Goal: Information Seeking & Learning: Learn about a topic

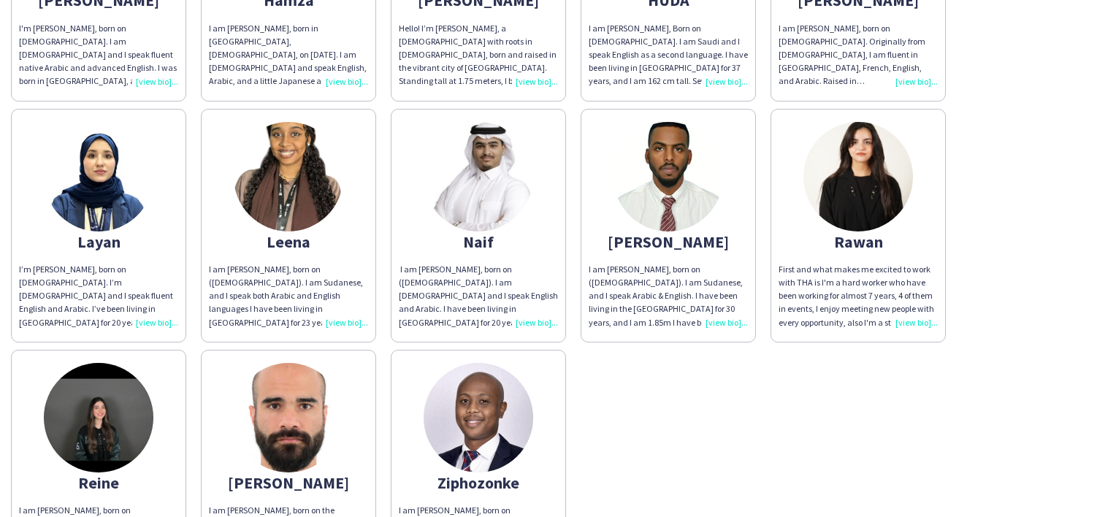
scroll to position [803, 0]
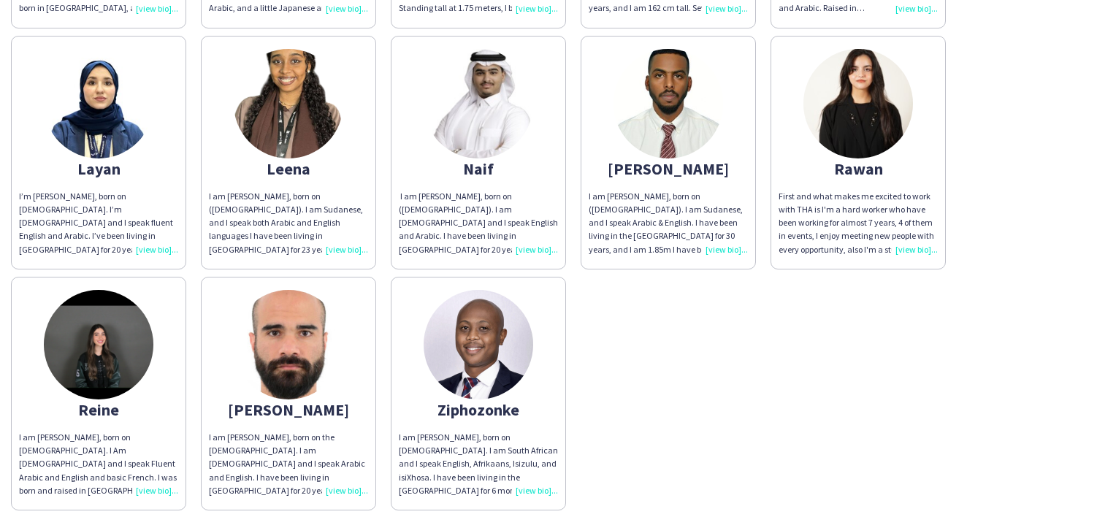
click at [106, 366] on img at bounding box center [99, 345] width 110 height 110
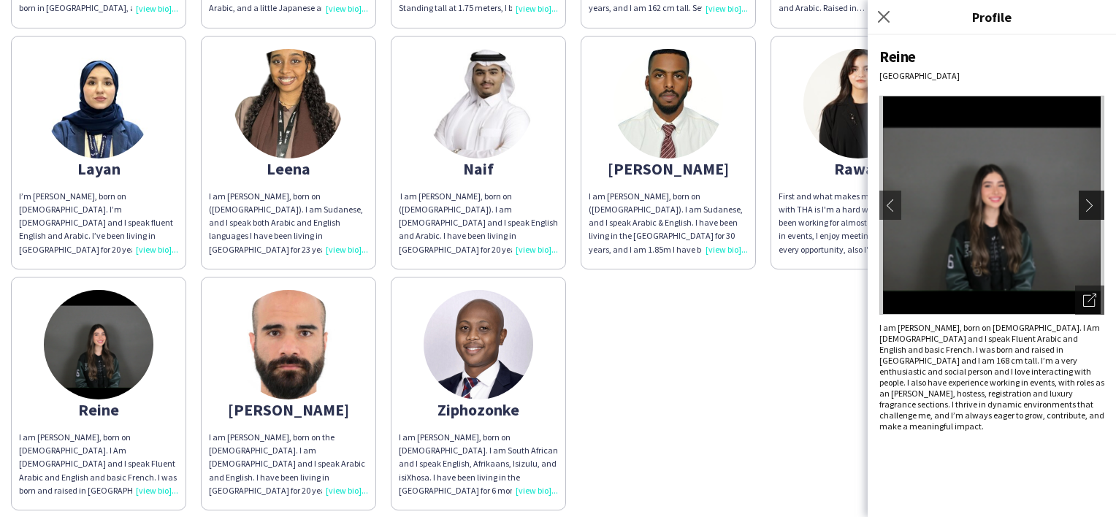
click at [1100, 212] on button "chevron-right" at bounding box center [1092, 205] width 29 height 29
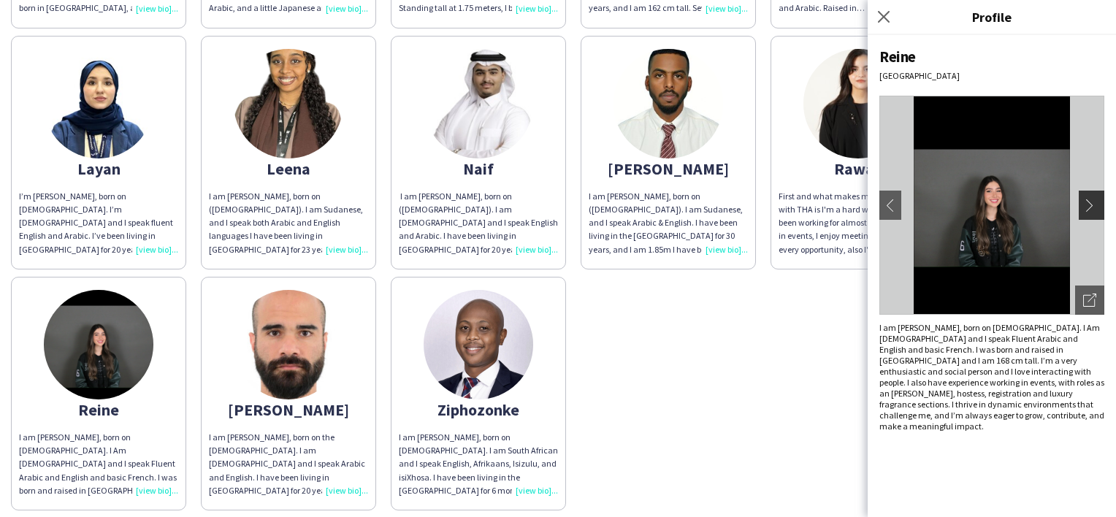
click at [1088, 201] on app-icon "chevron-right" at bounding box center [1093, 205] width 20 height 13
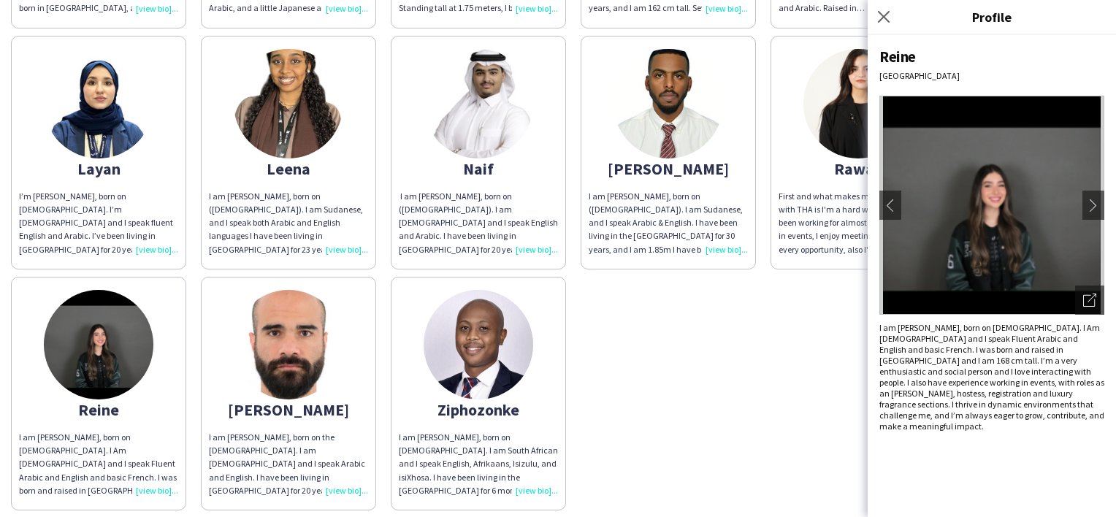
click at [986, 215] on img at bounding box center [991, 205] width 225 height 219
click at [878, 19] on icon "Close pop-in" at bounding box center [883, 16] width 14 height 14
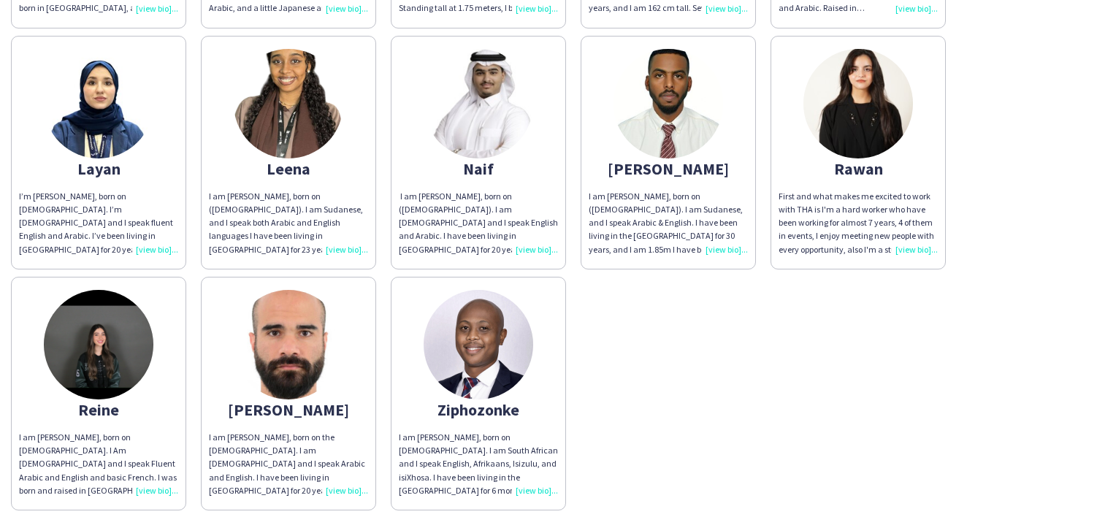
click at [861, 149] on img at bounding box center [858, 104] width 110 height 110
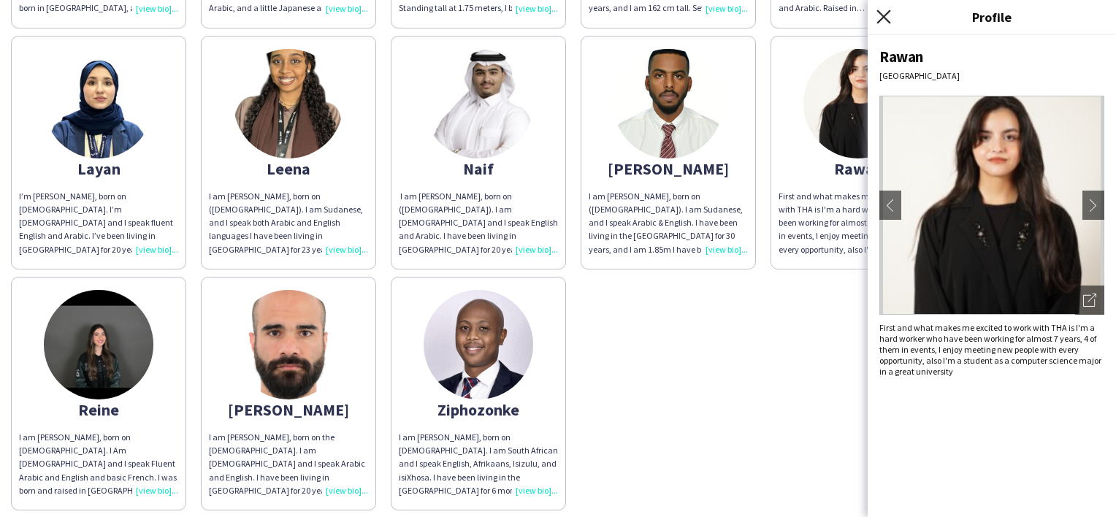
click at [881, 15] on icon "Close pop-in" at bounding box center [883, 16] width 14 height 14
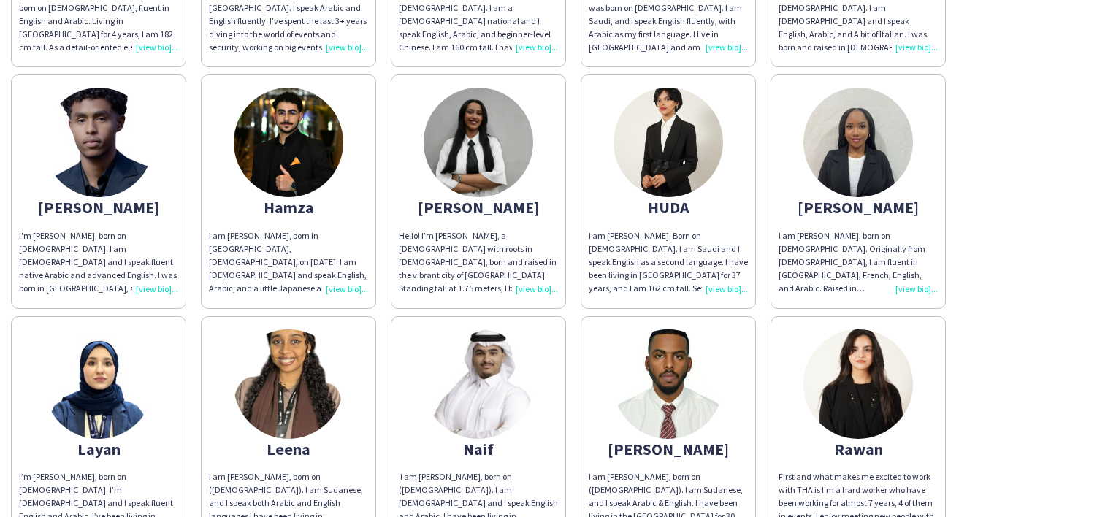
scroll to position [520, 0]
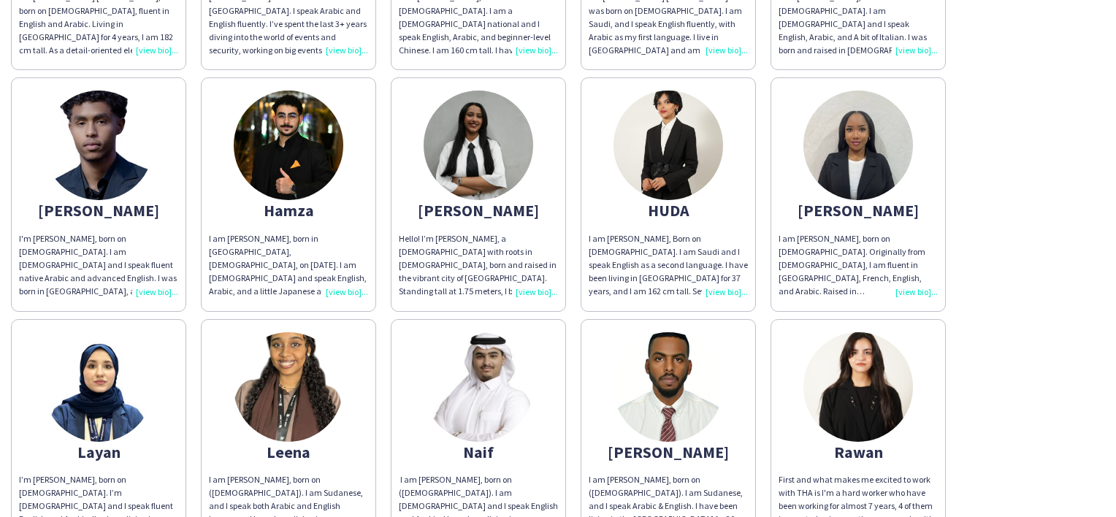
click at [134, 405] on img at bounding box center [99, 387] width 110 height 110
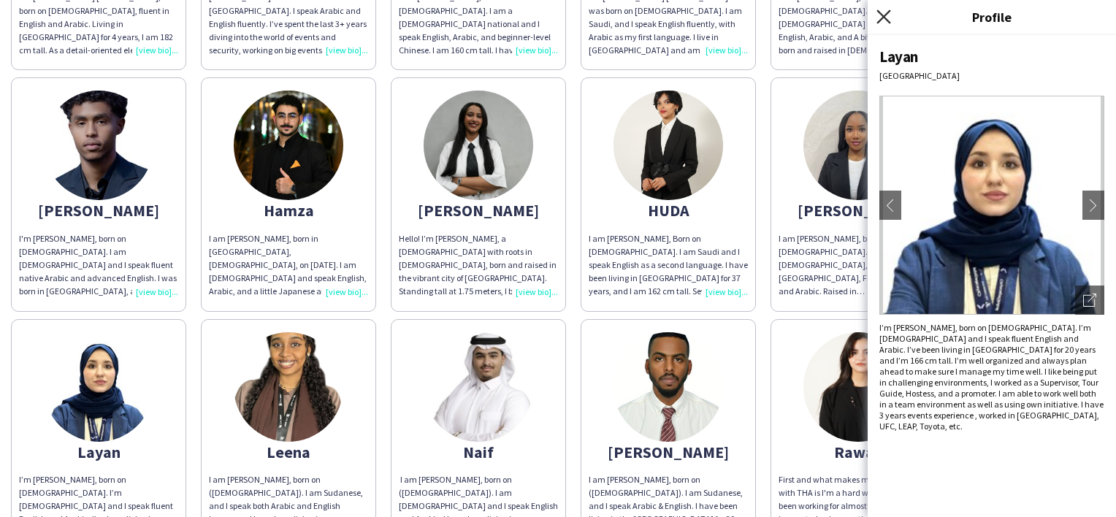
click at [885, 19] on icon at bounding box center [883, 16] width 14 height 14
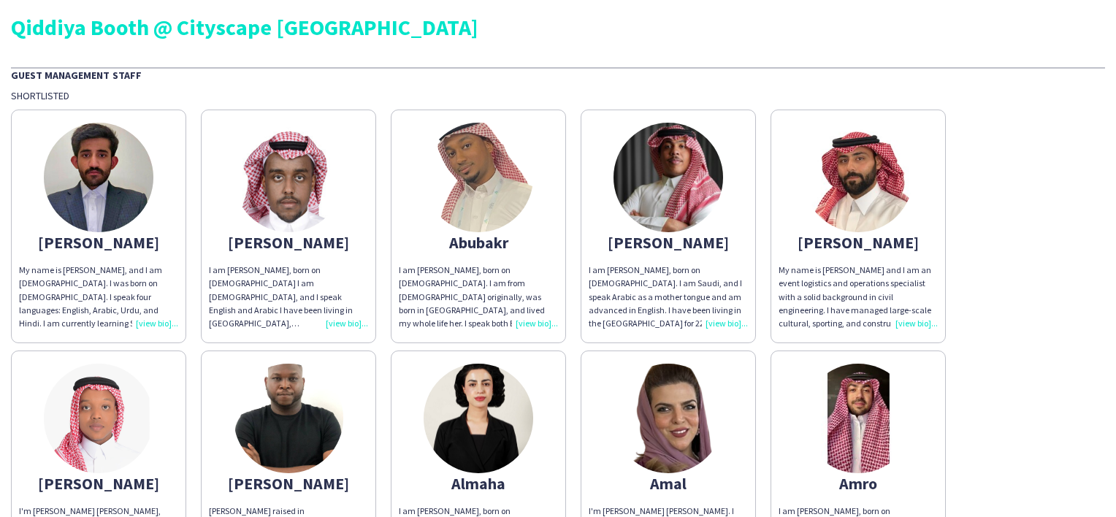
scroll to position [0, 0]
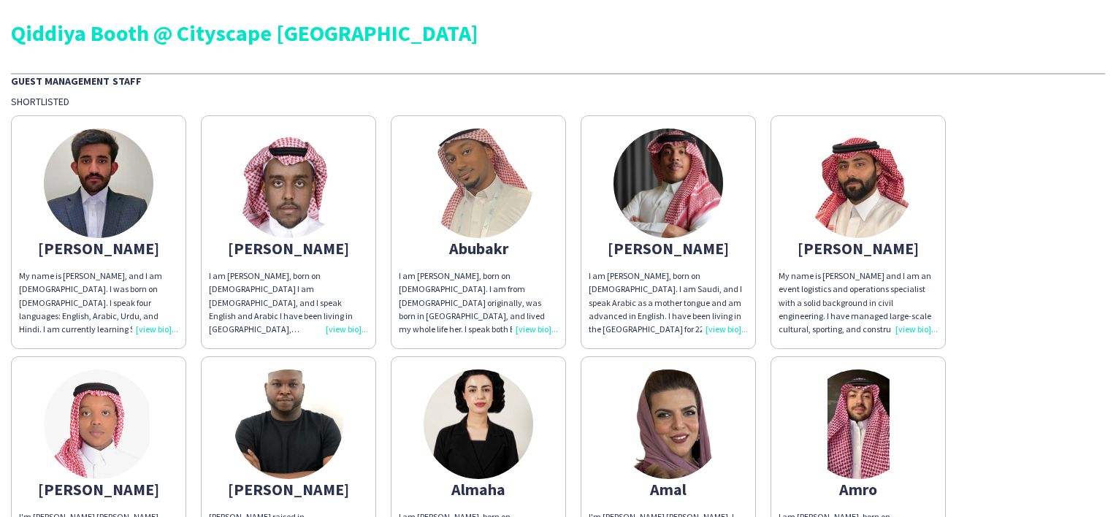
click at [79, 276] on div "My name is [PERSON_NAME], and I am [DEMOGRAPHIC_DATA]. I was born on [DEMOGRAPH…" at bounding box center [98, 302] width 159 height 66
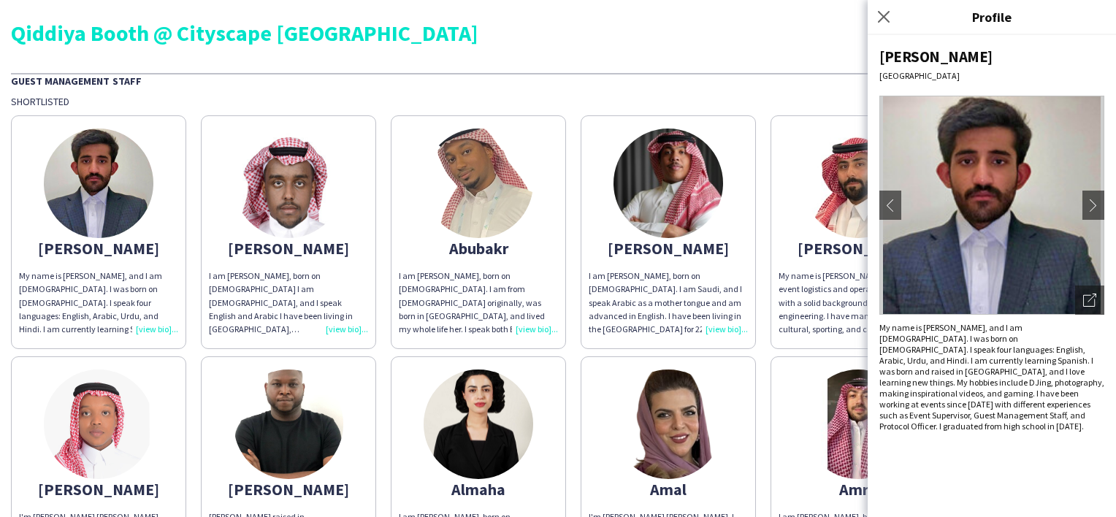
click at [322, 272] on div "I am [PERSON_NAME], born on [DEMOGRAPHIC_DATA] I am [DEMOGRAPHIC_DATA], and I s…" at bounding box center [288, 302] width 159 height 66
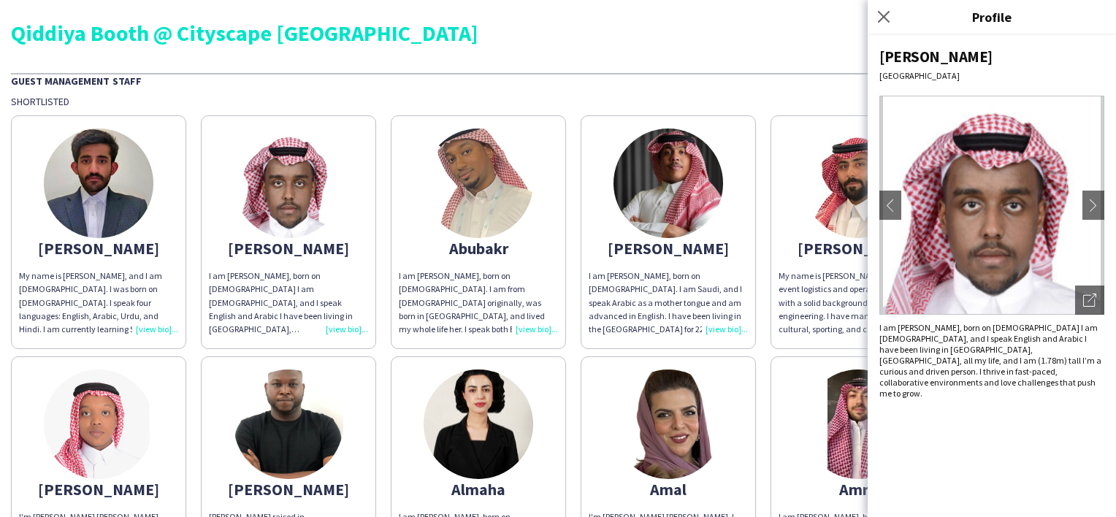
click at [442, 252] on div "Abubakr" at bounding box center [478, 248] width 159 height 13
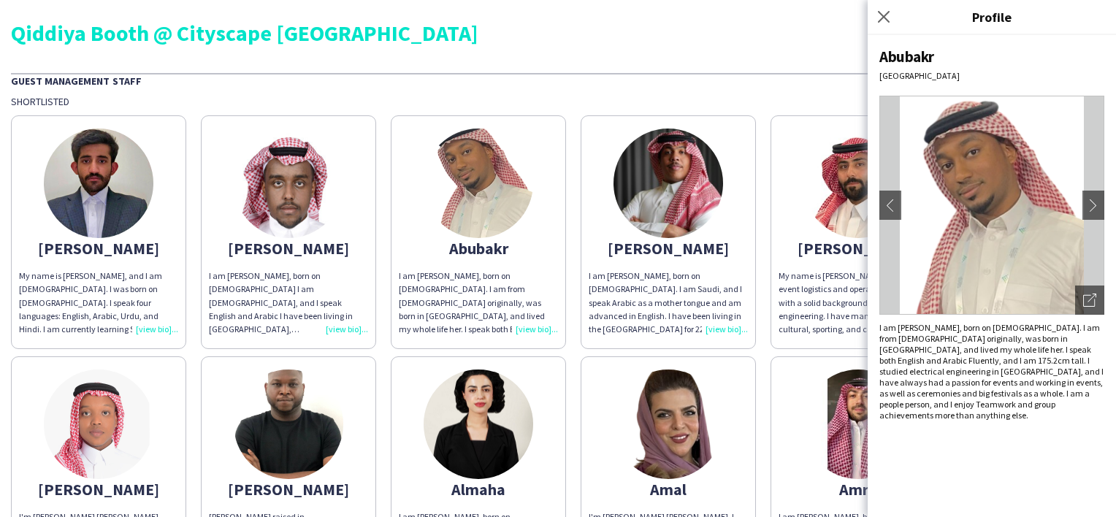
click at [467, 76] on div "Guest Management Staff" at bounding box center [558, 80] width 1094 height 15
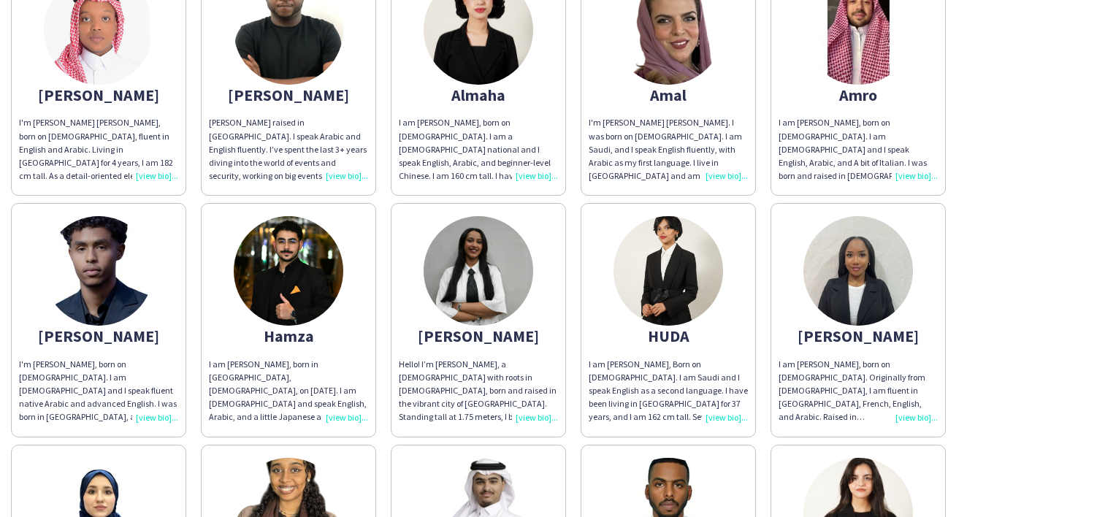
scroll to position [365, 0]
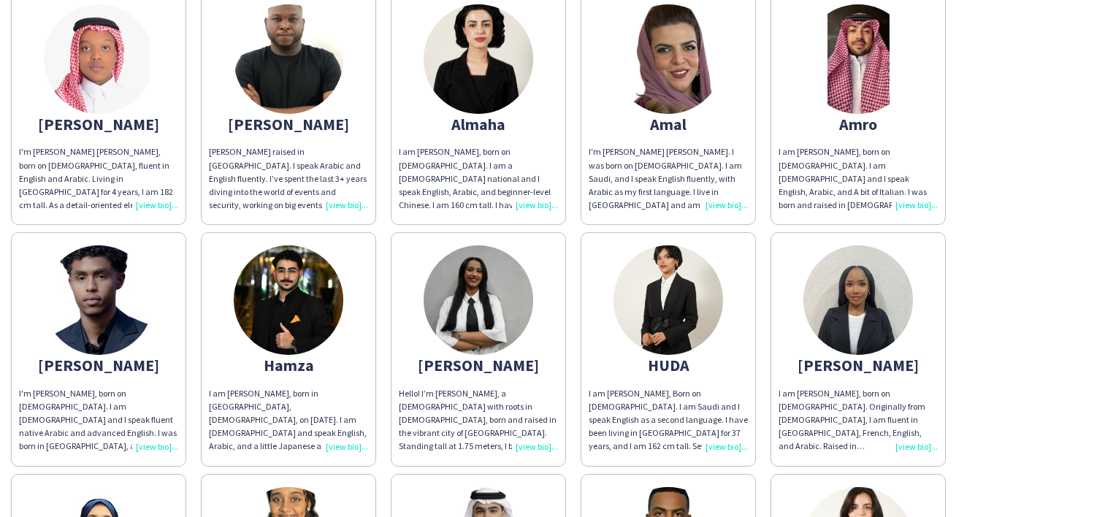
click at [980, 208] on div "[PERSON_NAME] My name is [PERSON_NAME], and I am [DEMOGRAPHIC_DATA]. I was born…" at bounding box center [558, 345] width 1094 height 1205
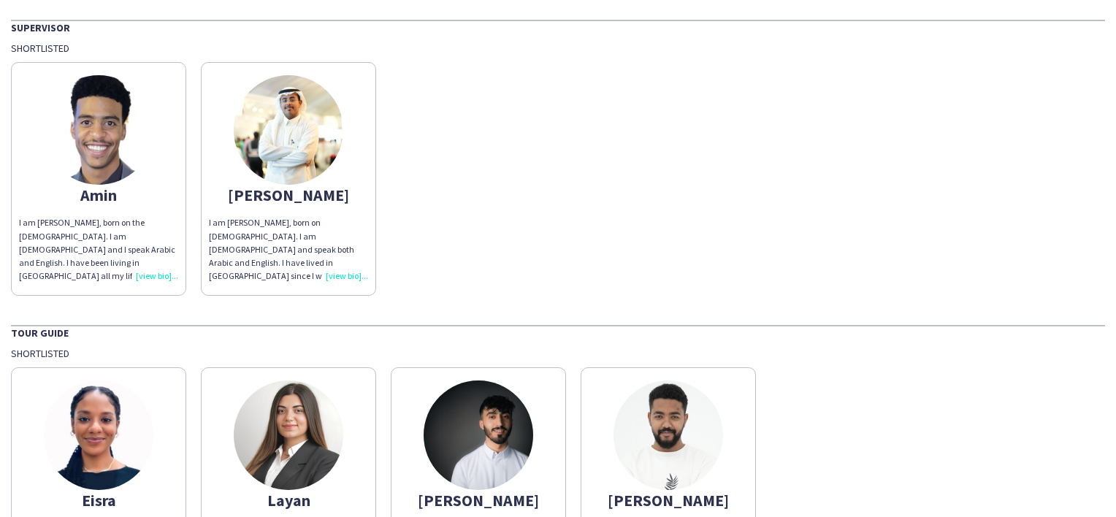
scroll to position [1250, 0]
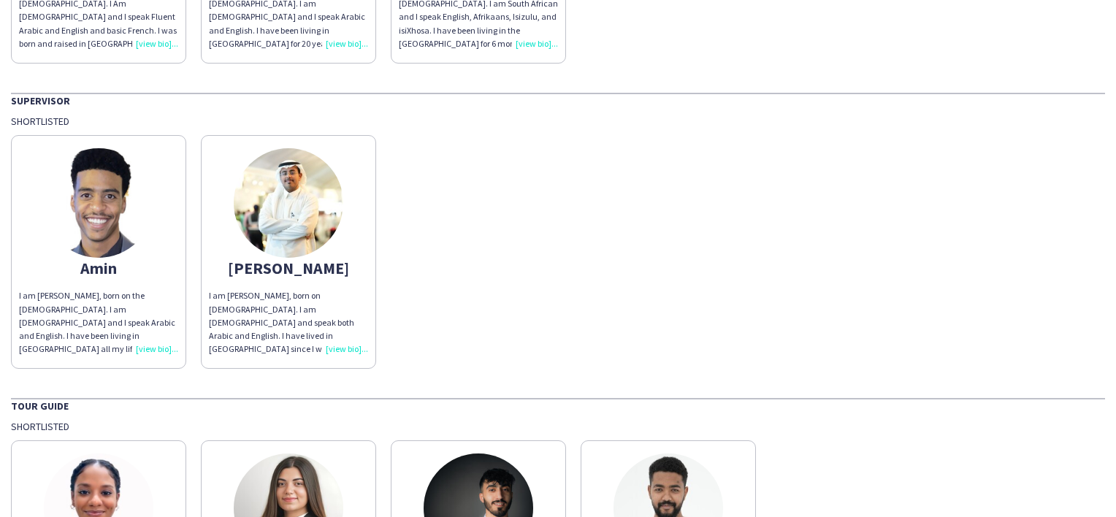
drag, startPoint x: 619, startPoint y: 295, endPoint x: 570, endPoint y: 289, distance: 49.3
click at [570, 289] on div "[PERSON_NAME] am [PERSON_NAME], born on the [DEMOGRAPHIC_DATA]. I am [DEMOGRAPH…" at bounding box center [558, 248] width 1094 height 241
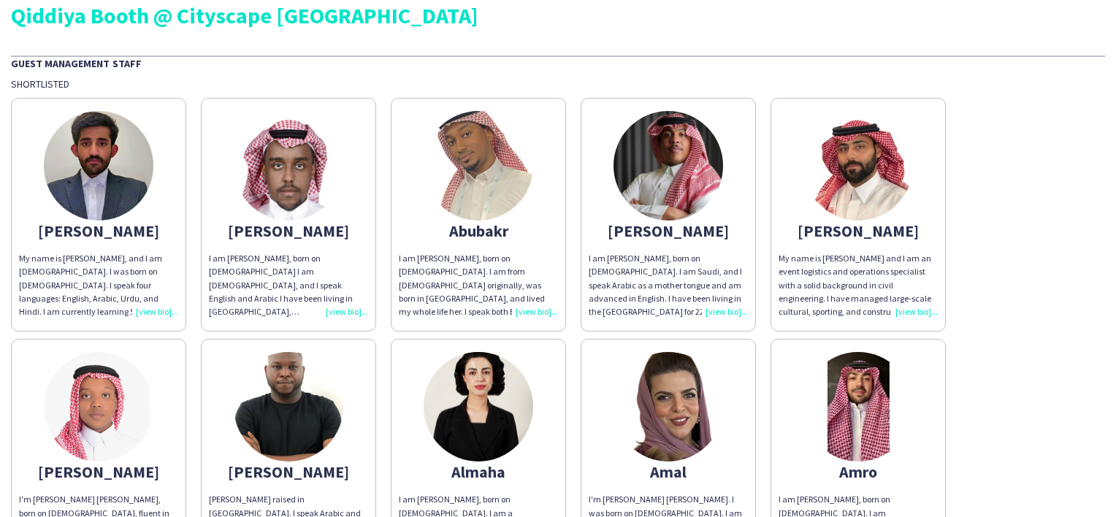
scroll to position [0, 0]
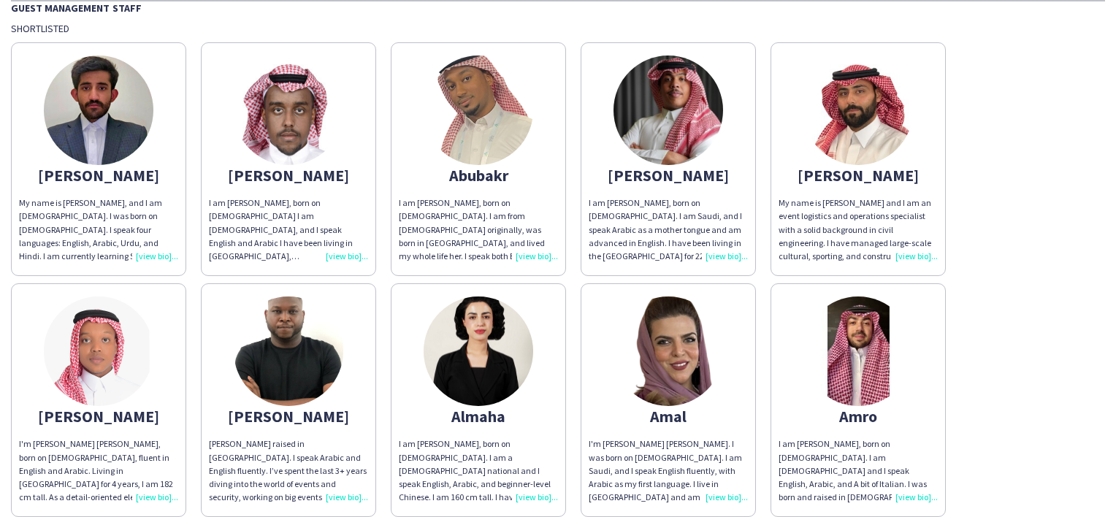
click at [660, 135] on img at bounding box center [668, 110] width 110 height 110
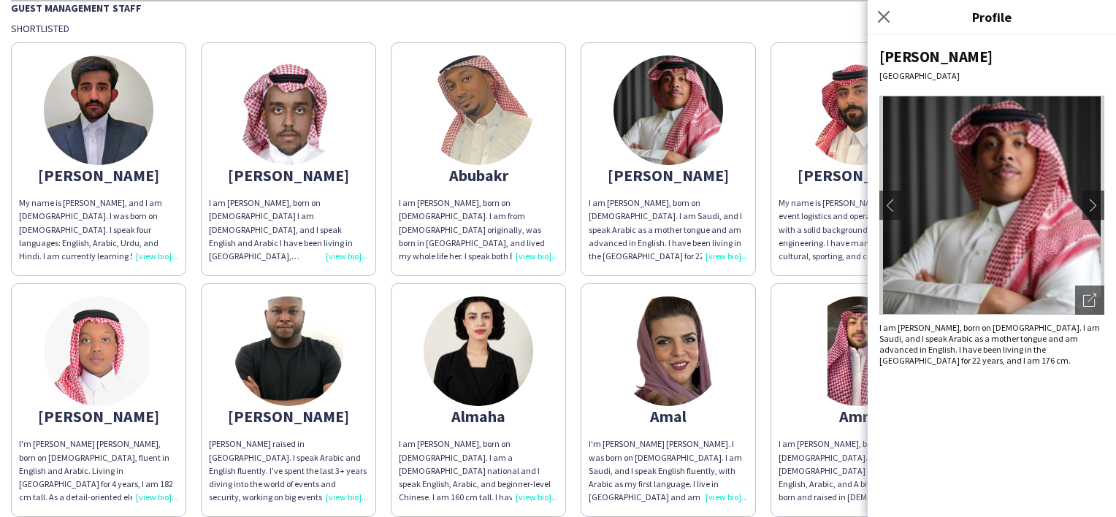
click at [892, 23] on div "Close pop-in" at bounding box center [885, 17] width 37 height 34
click at [873, 15] on app-icon "Close pop-in" at bounding box center [883, 17] width 21 height 21
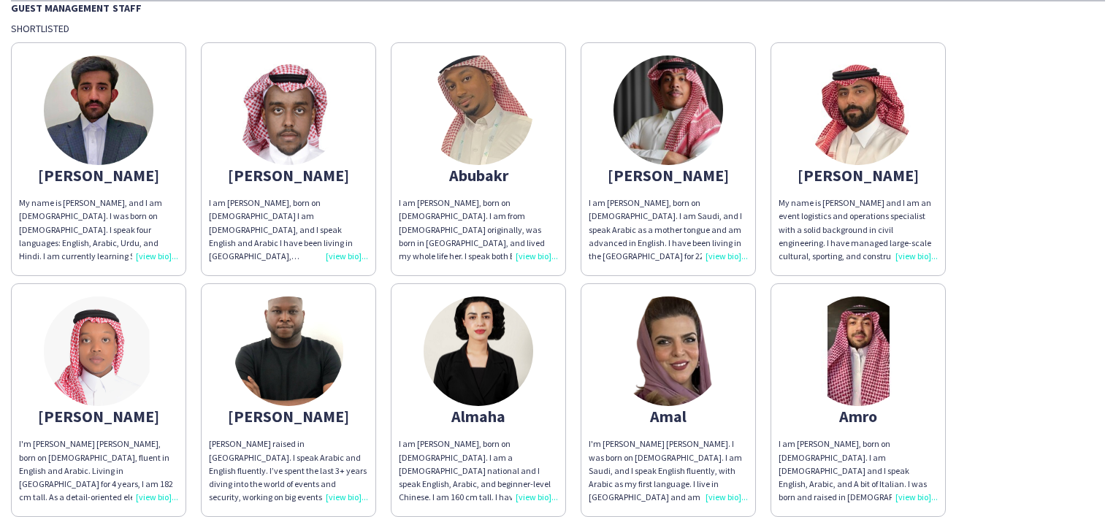
click at [510, 153] on img at bounding box center [478, 110] width 110 height 110
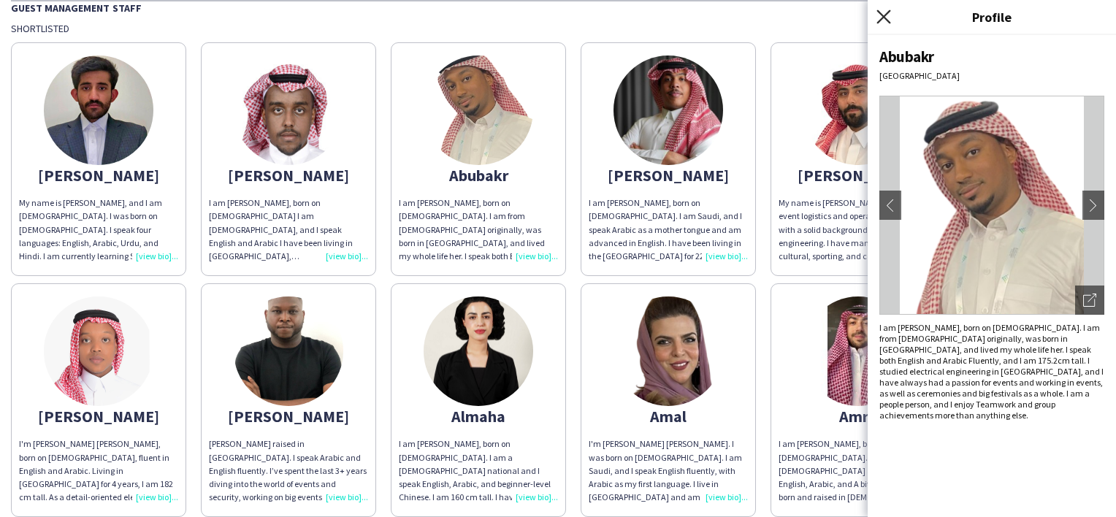
click at [885, 17] on icon "Close pop-in" at bounding box center [883, 16] width 14 height 14
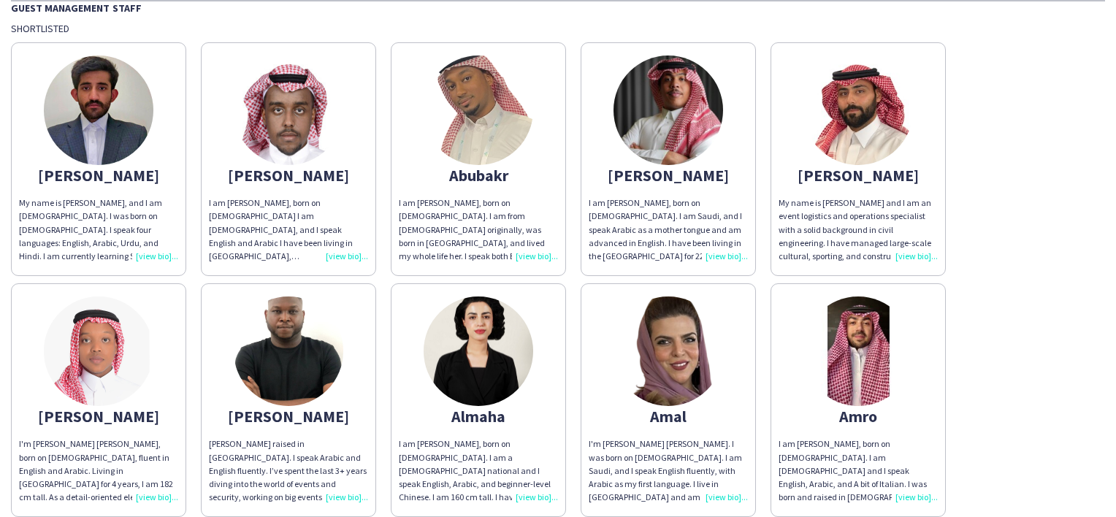
click at [670, 374] on img at bounding box center [668, 351] width 110 height 110
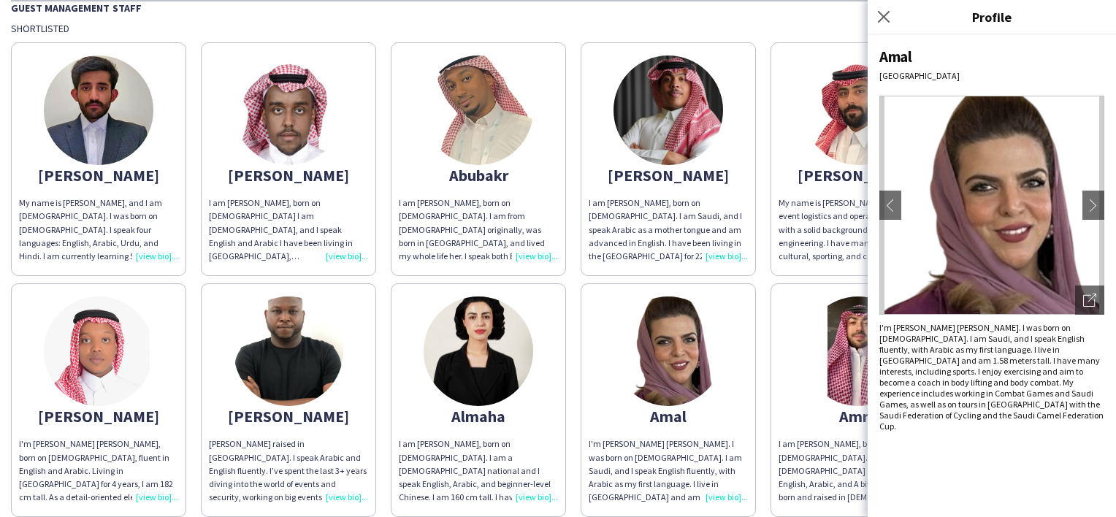
click at [892, 11] on div "Close pop-in" at bounding box center [885, 17] width 37 height 34
click at [886, 19] on icon at bounding box center [883, 16] width 14 height 14
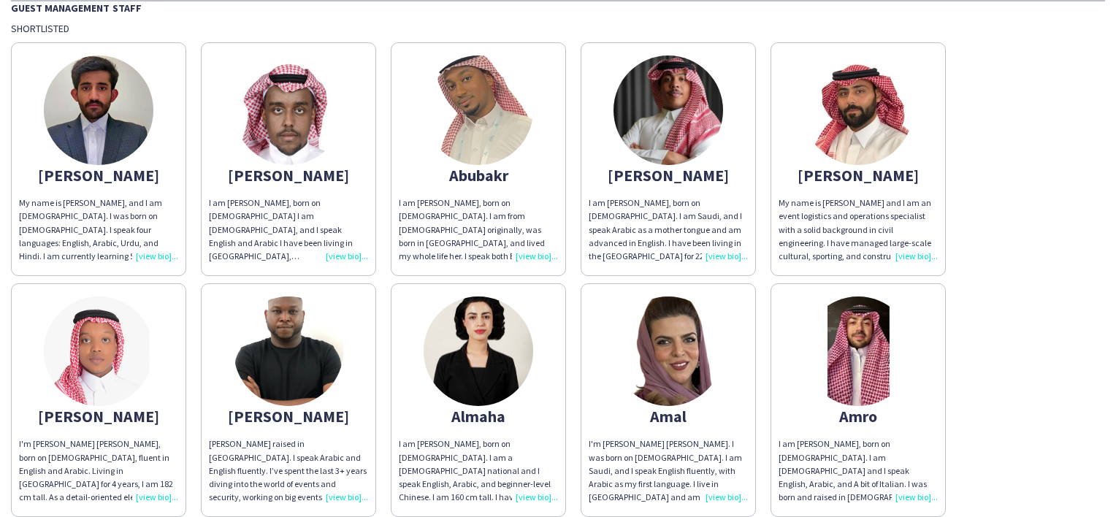
click at [484, 391] on img at bounding box center [478, 351] width 110 height 110
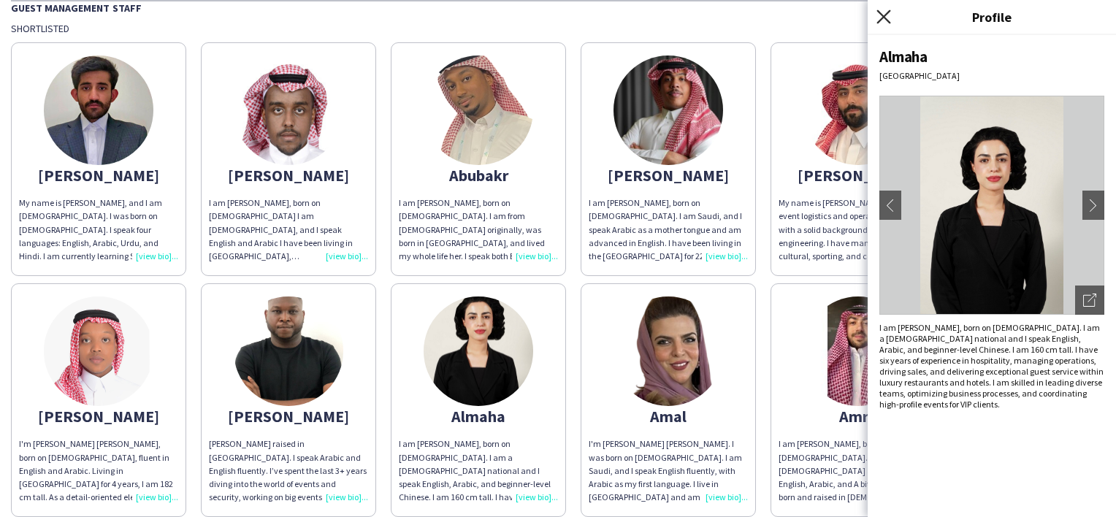
click at [881, 22] on icon "Close pop-in" at bounding box center [883, 16] width 14 height 14
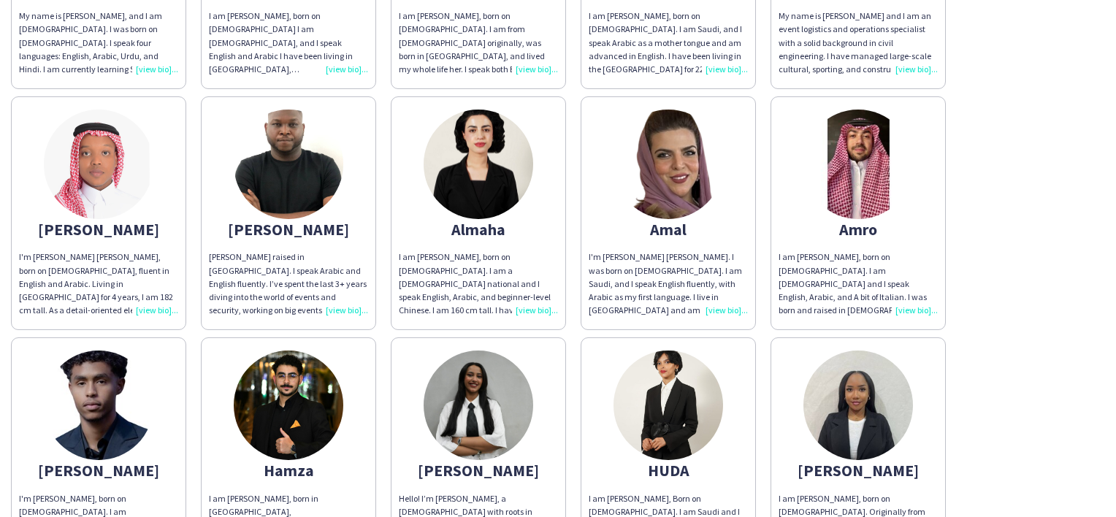
scroll to position [292, 0]
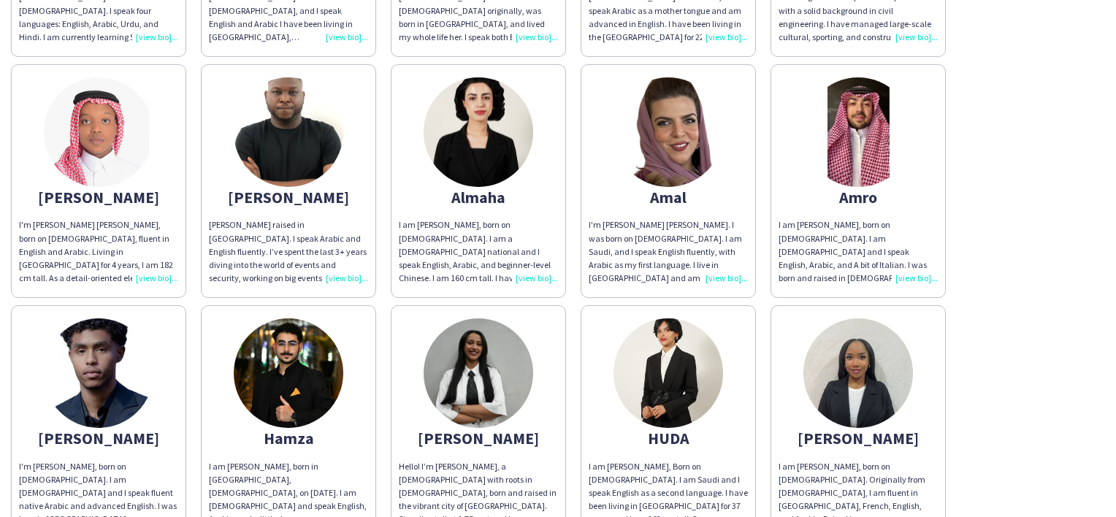
click at [290, 368] on img at bounding box center [289, 373] width 110 height 110
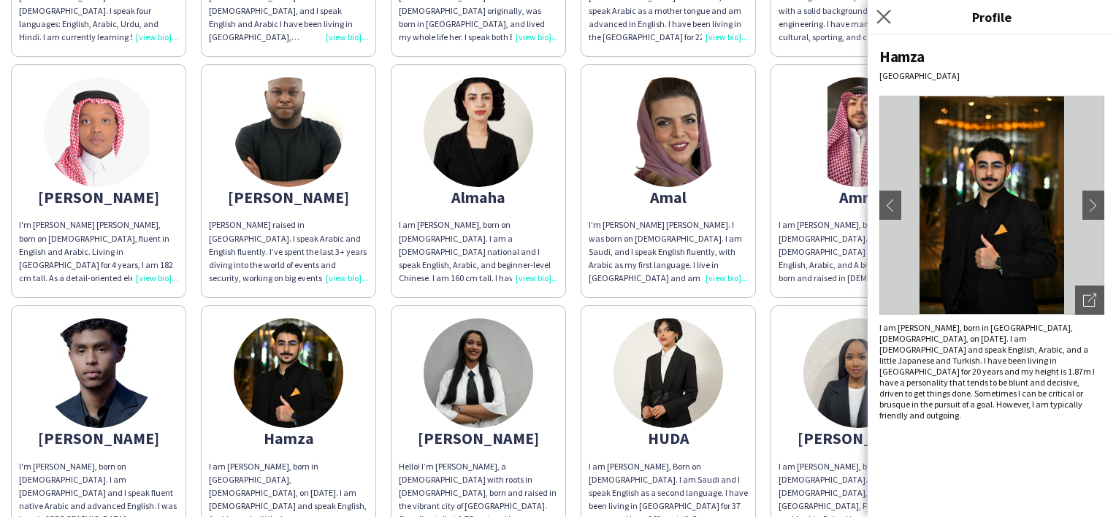
click at [888, 9] on app-icon "Close pop-in" at bounding box center [883, 17] width 21 height 21
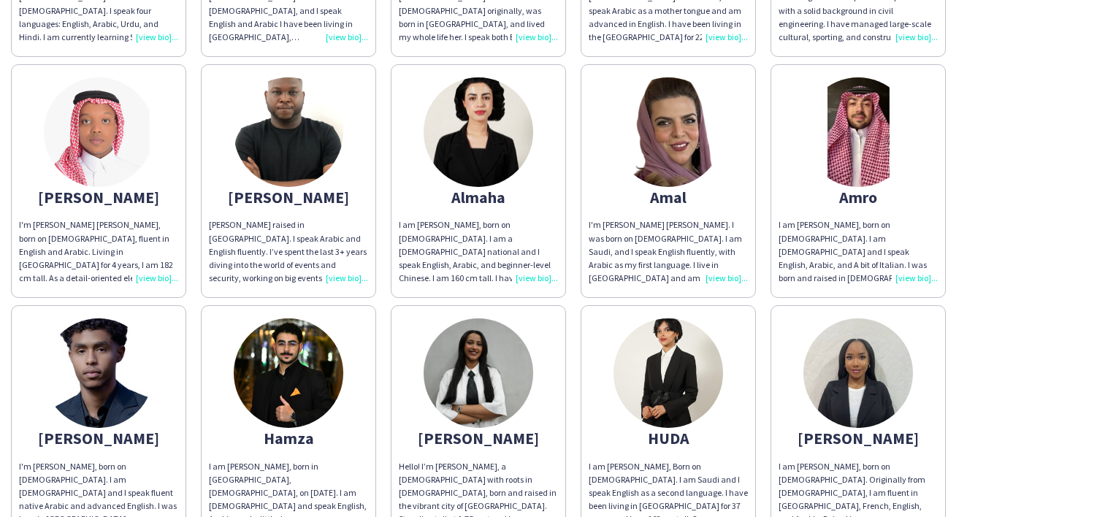
click at [55, 371] on img at bounding box center [99, 373] width 110 height 110
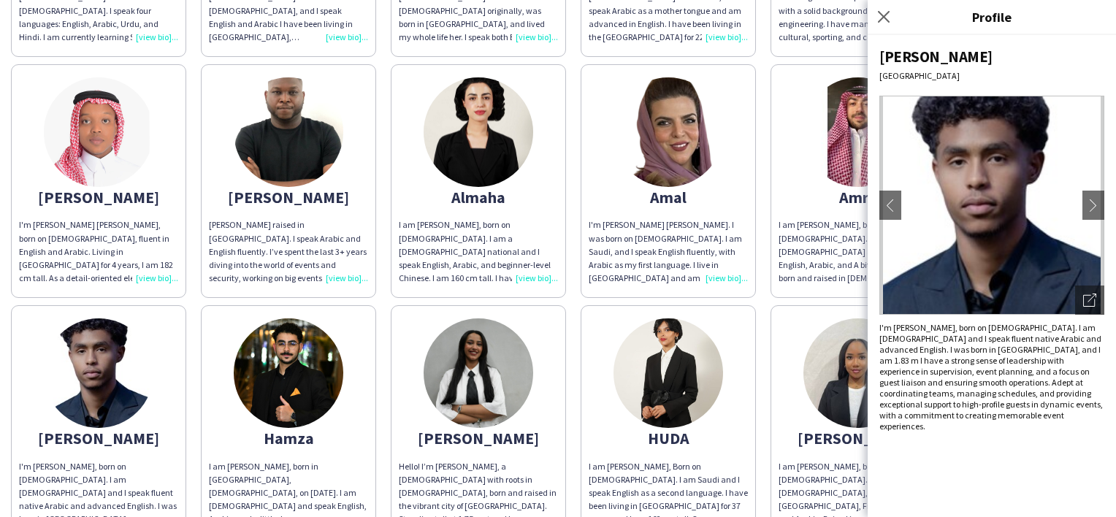
click at [873, 18] on div "Close pop-in" at bounding box center [885, 17] width 37 height 34
click at [891, 22] on app-icon "Close pop-in" at bounding box center [883, 17] width 21 height 21
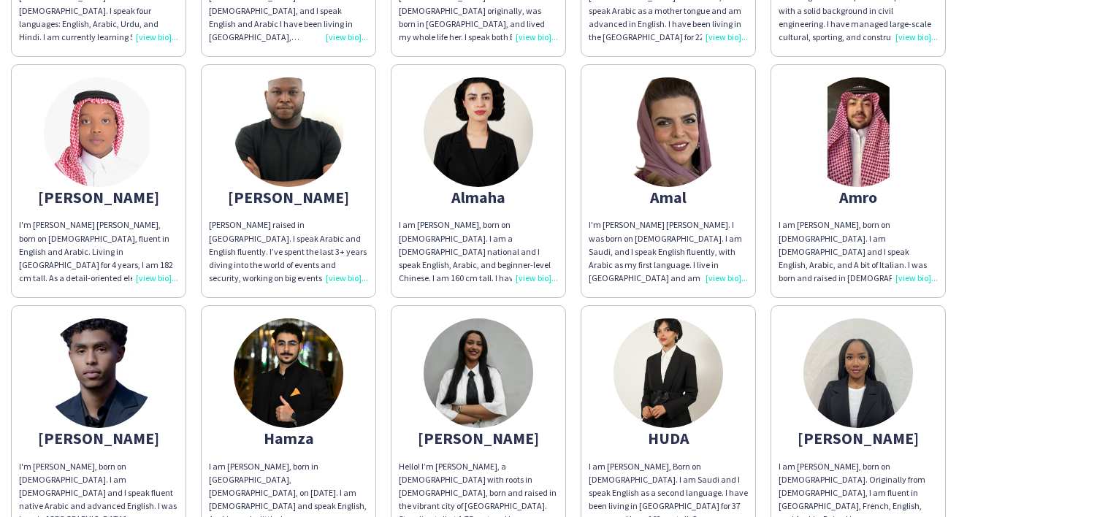
click at [645, 394] on img at bounding box center [668, 373] width 110 height 110
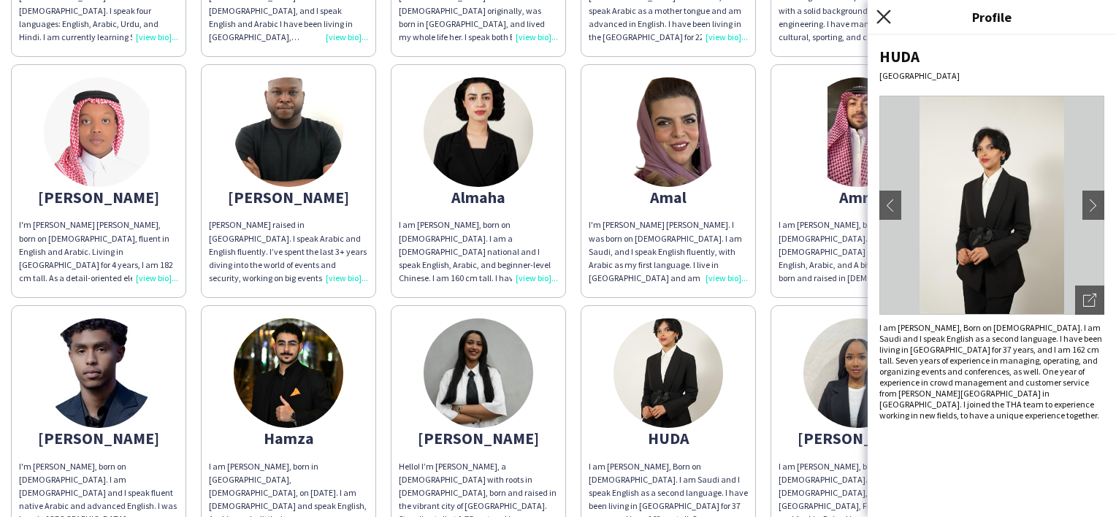
click at [880, 15] on icon at bounding box center [883, 16] width 14 height 14
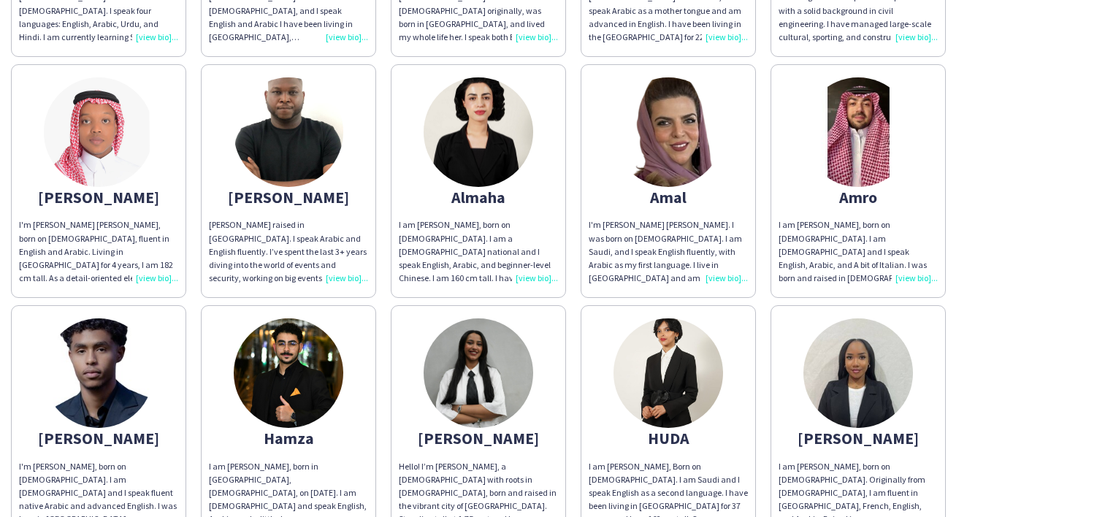
click at [475, 348] on img at bounding box center [478, 373] width 110 height 110
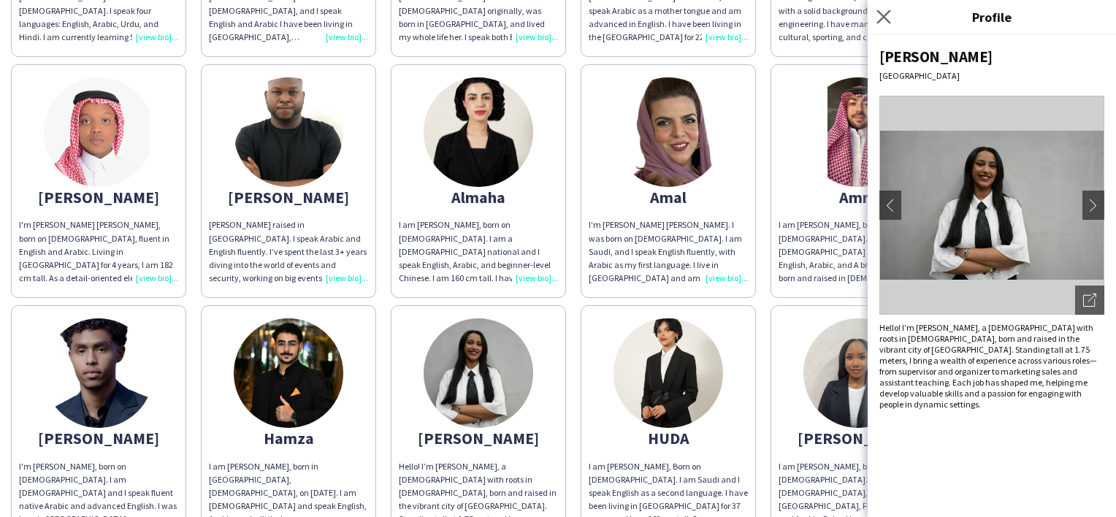
click at [875, 20] on div "Close pop-in" at bounding box center [885, 17] width 37 height 34
click at [885, 5] on div "Close pop-in" at bounding box center [885, 17] width 37 height 34
click at [69, 219] on div "I'm [PERSON_NAME] [PERSON_NAME], born on [DEMOGRAPHIC_DATA], fluent in English …" at bounding box center [98, 251] width 159 height 66
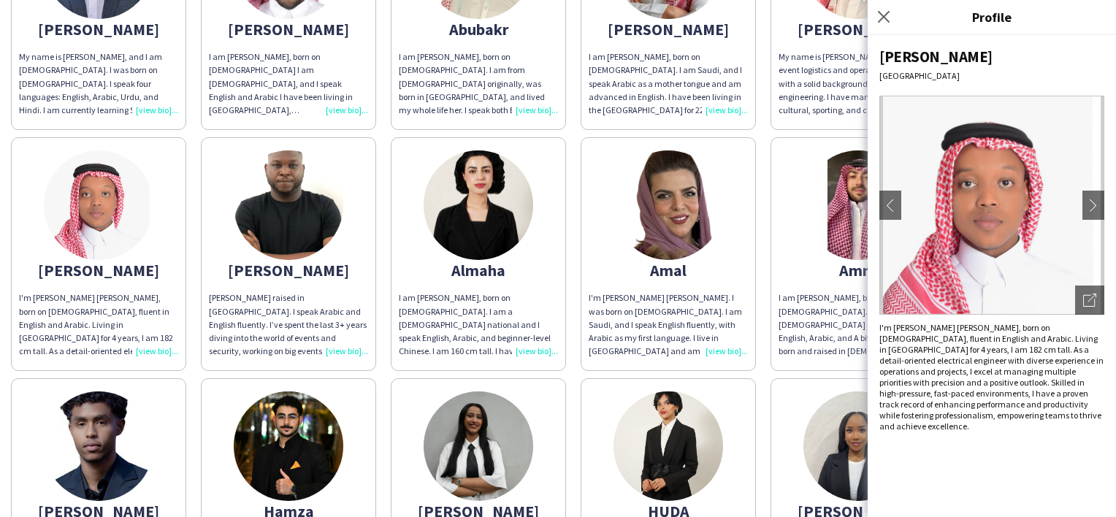
scroll to position [146, 0]
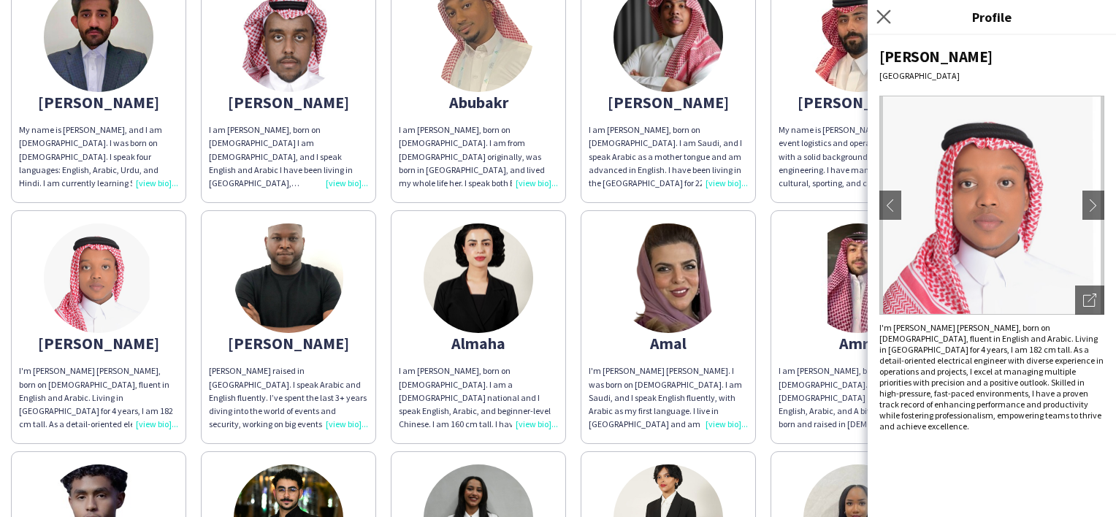
click at [892, 19] on app-icon "Close pop-in" at bounding box center [883, 17] width 21 height 21
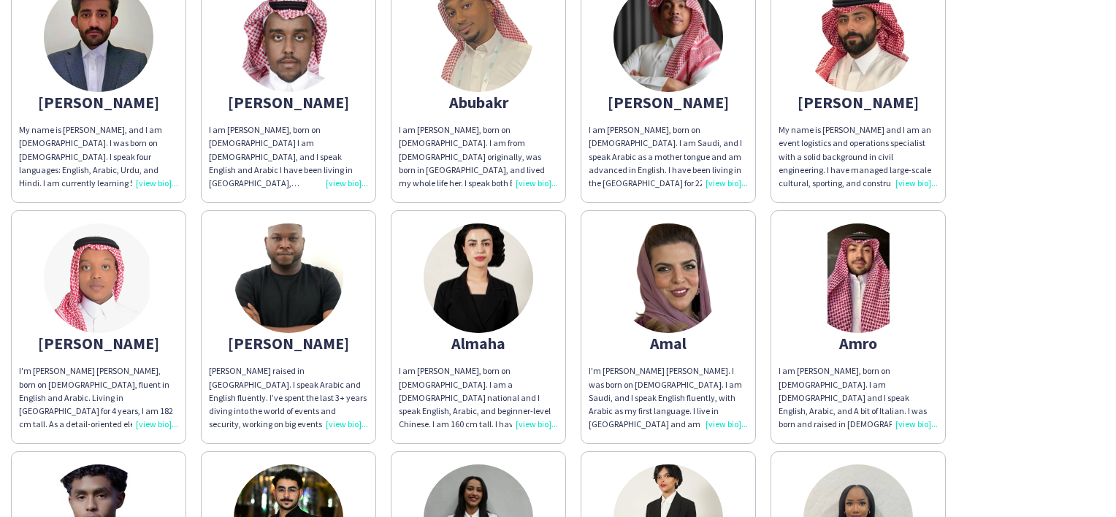
click at [878, 326] on img at bounding box center [858, 278] width 110 height 110
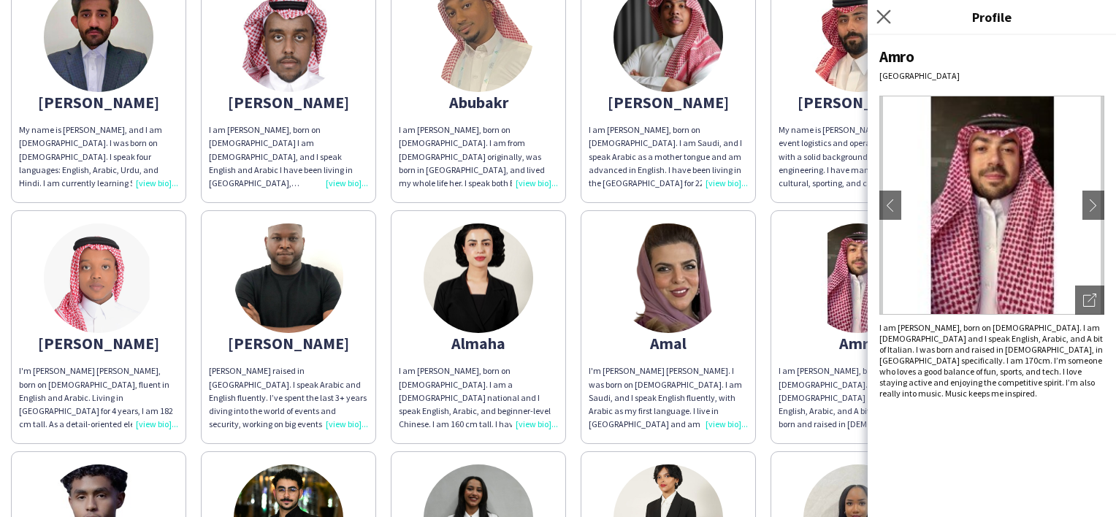
click at [876, 14] on app-icon "Close pop-in" at bounding box center [883, 17] width 21 height 21
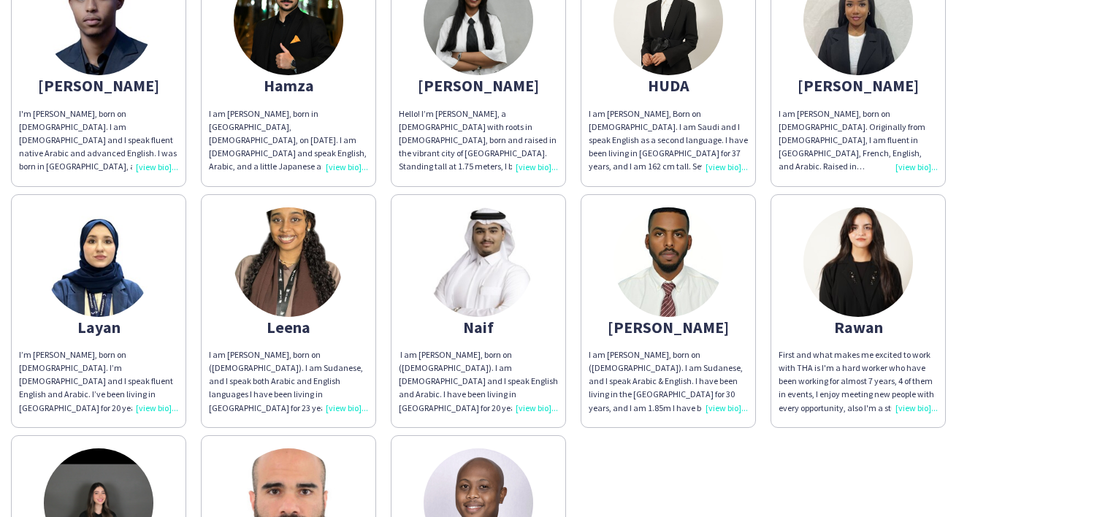
scroll to position [657, 0]
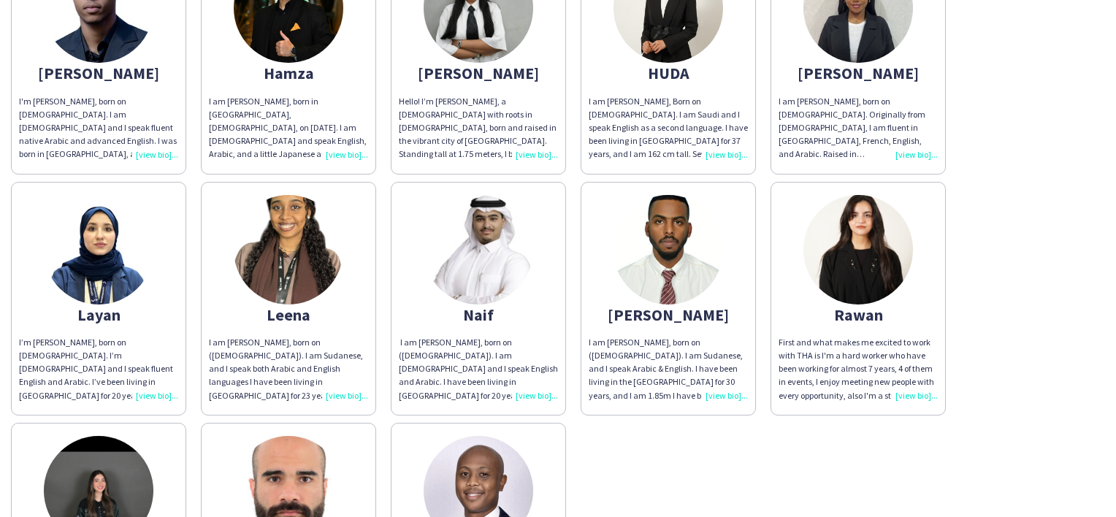
click at [305, 239] on img at bounding box center [289, 250] width 110 height 110
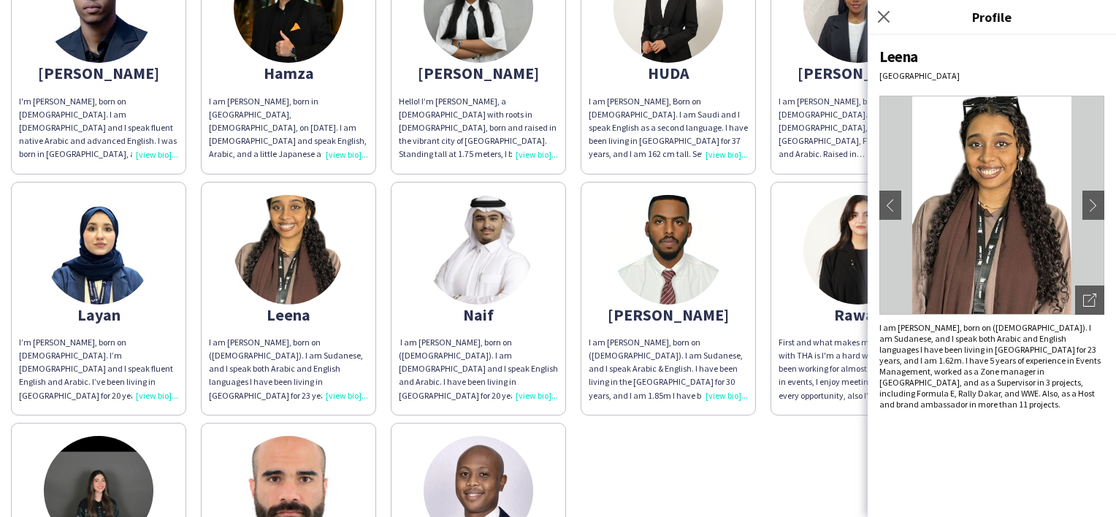
click at [123, 256] on img at bounding box center [99, 250] width 110 height 110
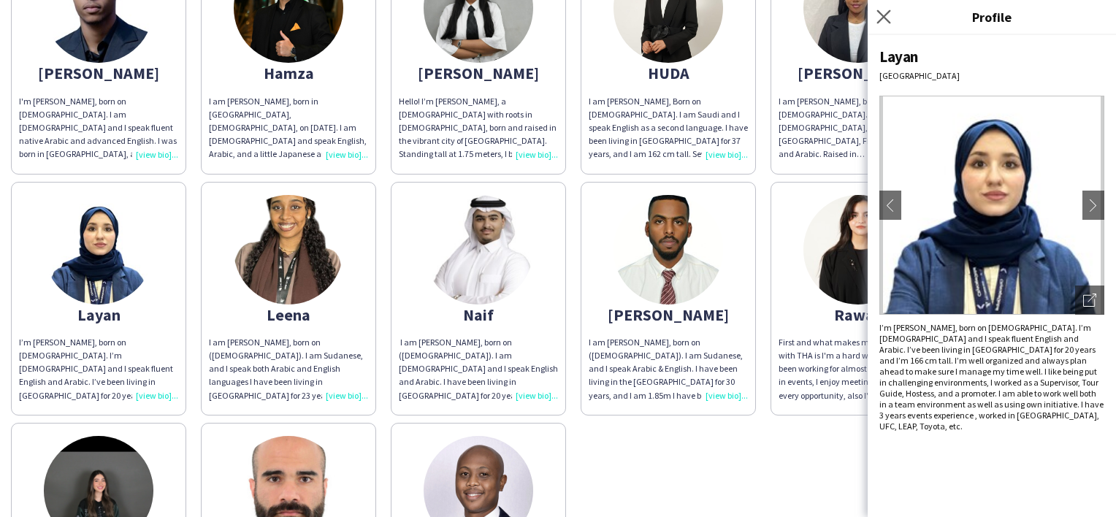
click at [874, 18] on app-icon "Close pop-in" at bounding box center [883, 17] width 21 height 21
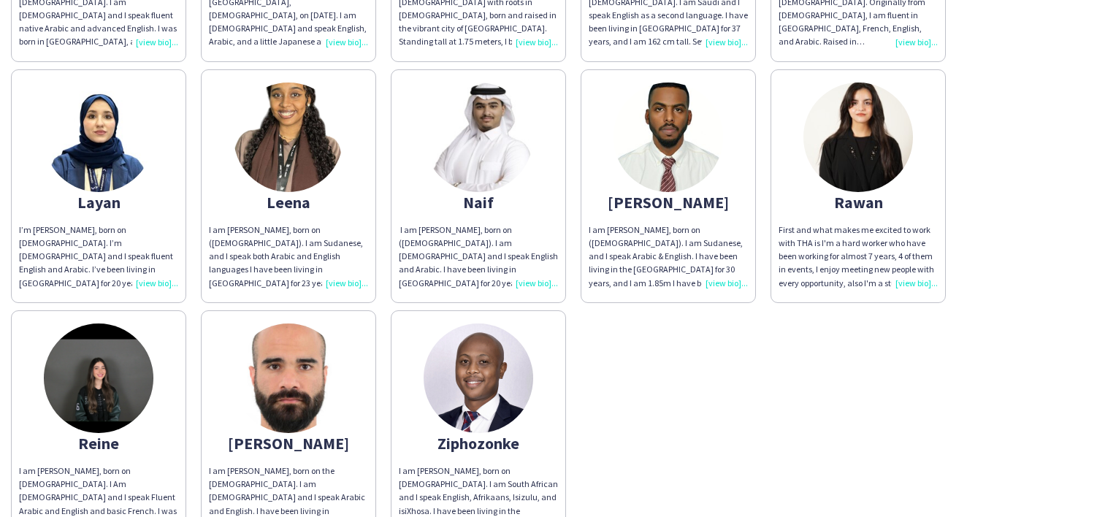
scroll to position [949, 0]
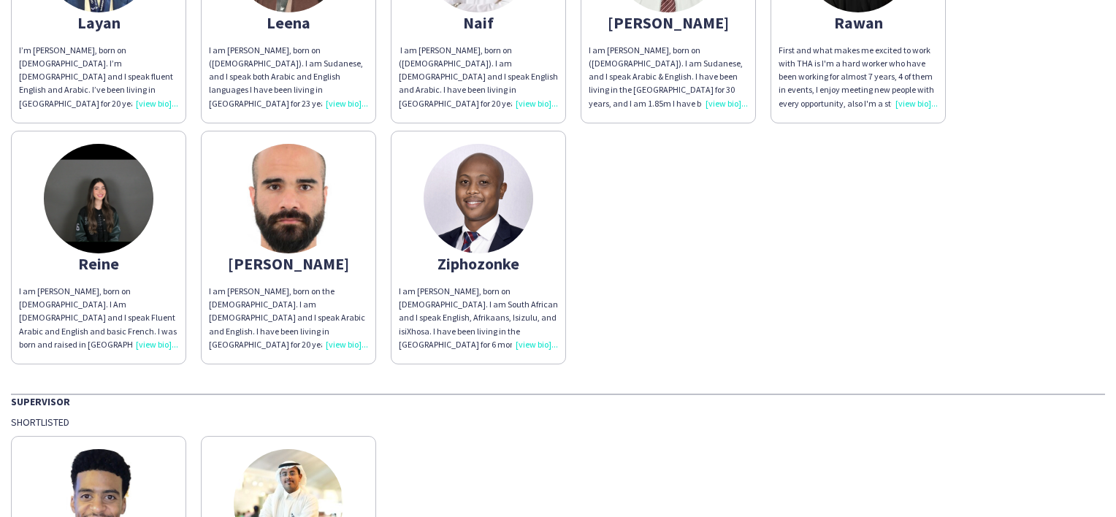
click at [289, 181] on img at bounding box center [289, 199] width 110 height 110
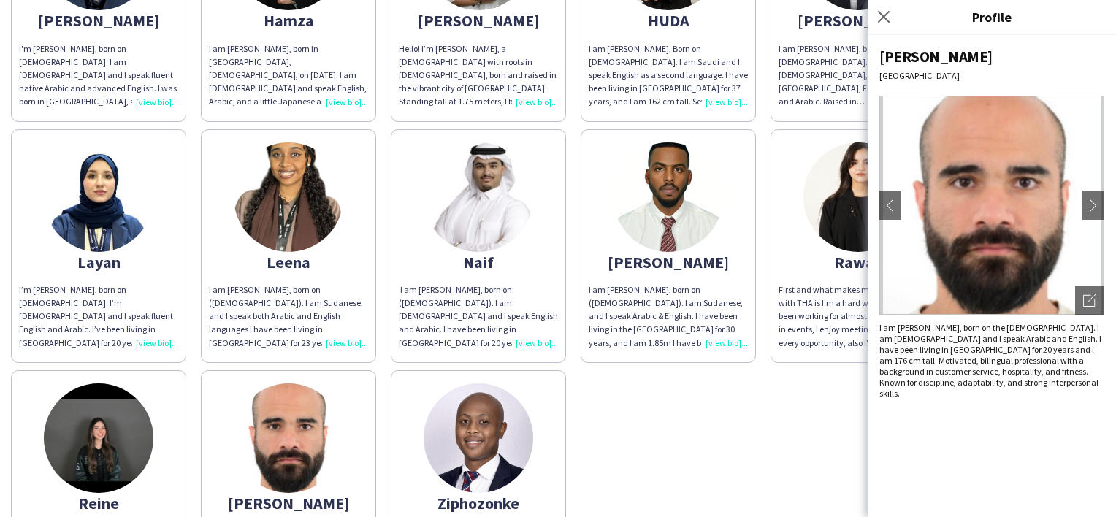
scroll to position [657, 0]
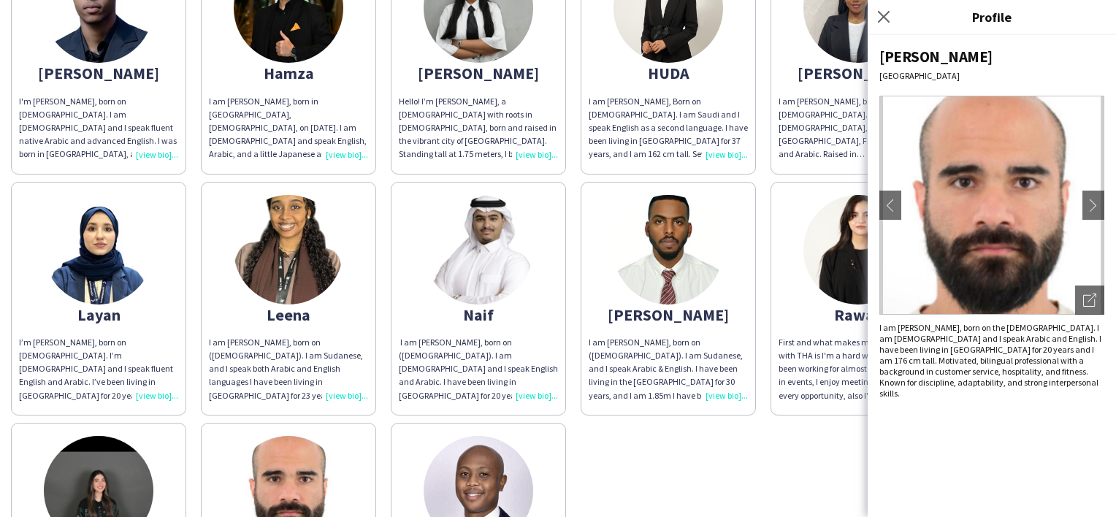
click at [313, 296] on img at bounding box center [289, 250] width 110 height 110
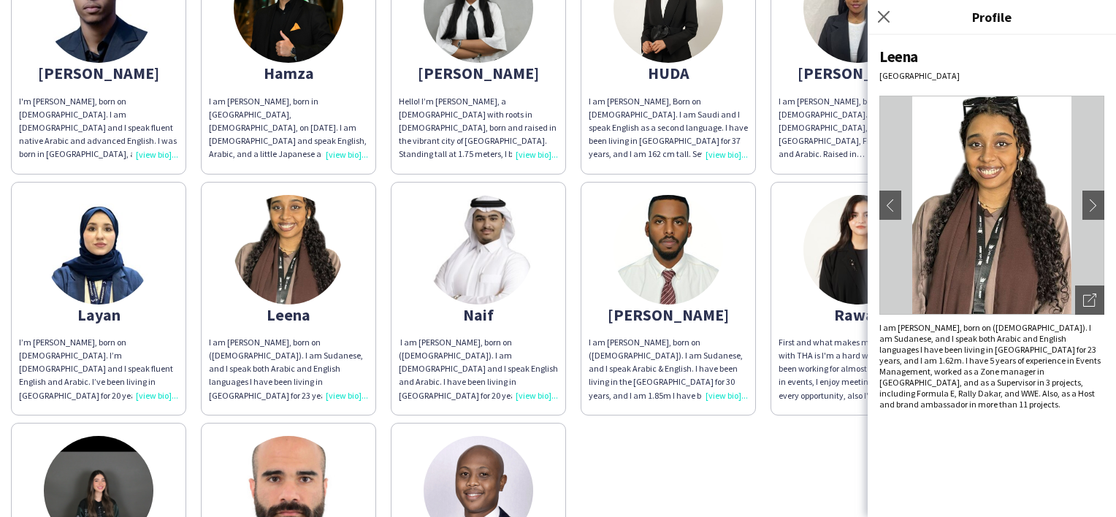
click at [692, 271] on img at bounding box center [668, 250] width 110 height 110
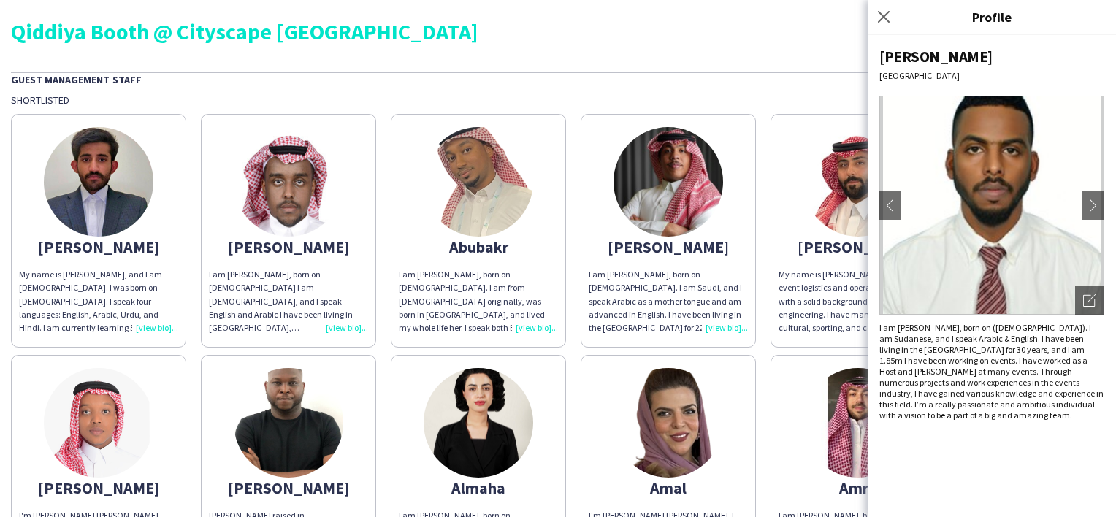
scroll to position [0, 0]
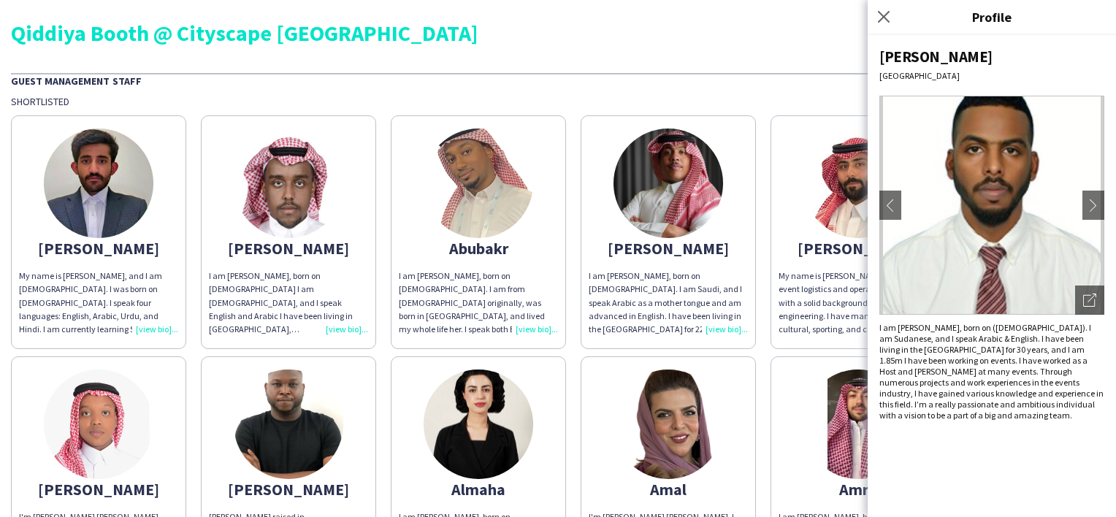
click at [809, 248] on div "[PERSON_NAME]" at bounding box center [857, 248] width 159 height 13
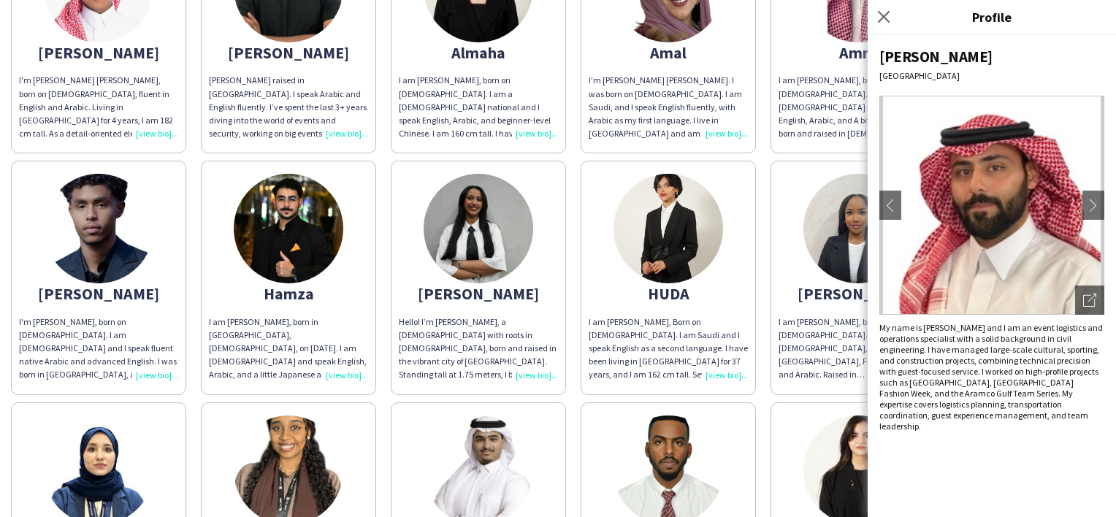
scroll to position [438, 0]
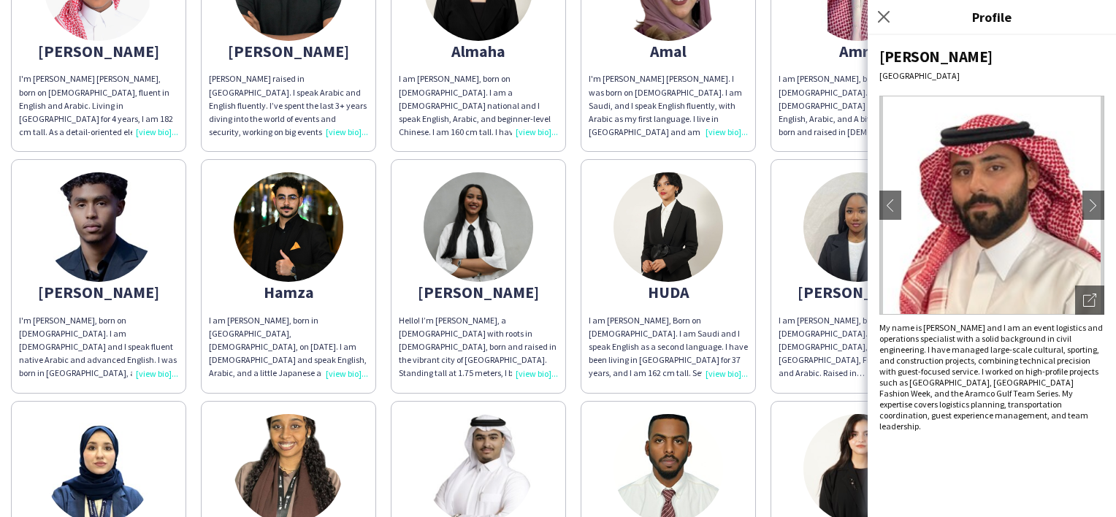
click at [479, 243] on img at bounding box center [478, 227] width 110 height 110
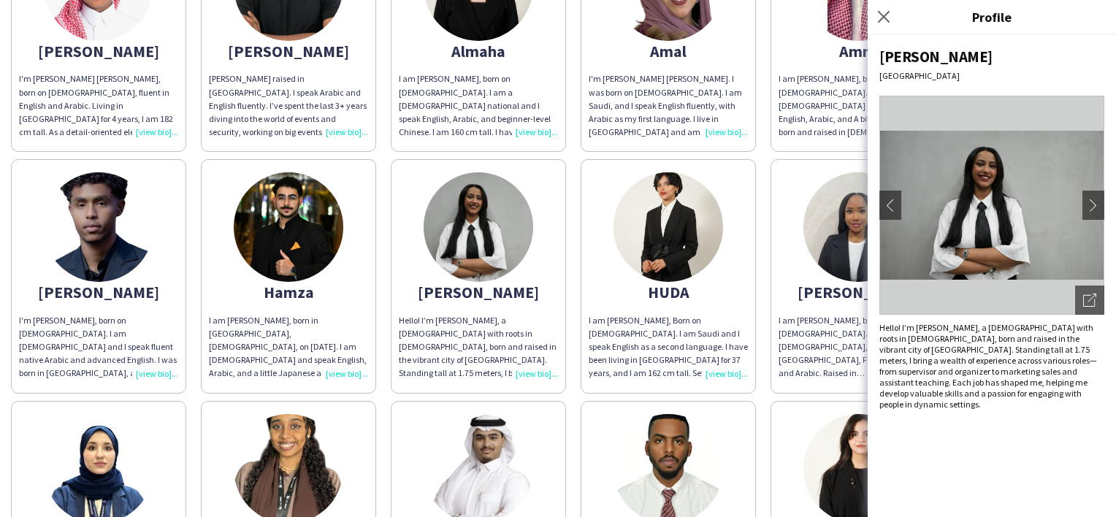
click at [879, 31] on div "Close pop-in" at bounding box center [885, 17] width 37 height 34
click at [883, 20] on icon "Close pop-in" at bounding box center [883, 16] width 14 height 14
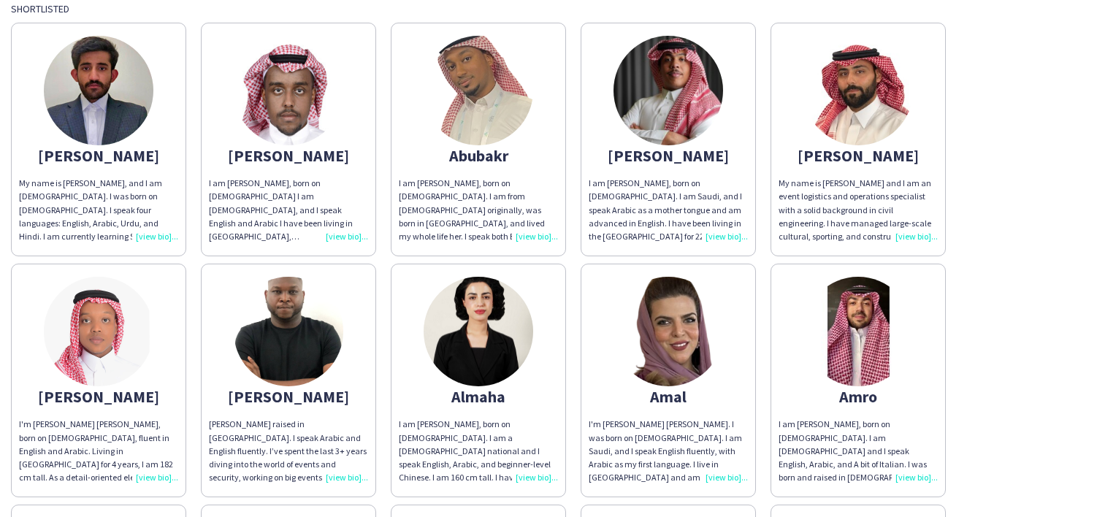
scroll to position [73, 0]
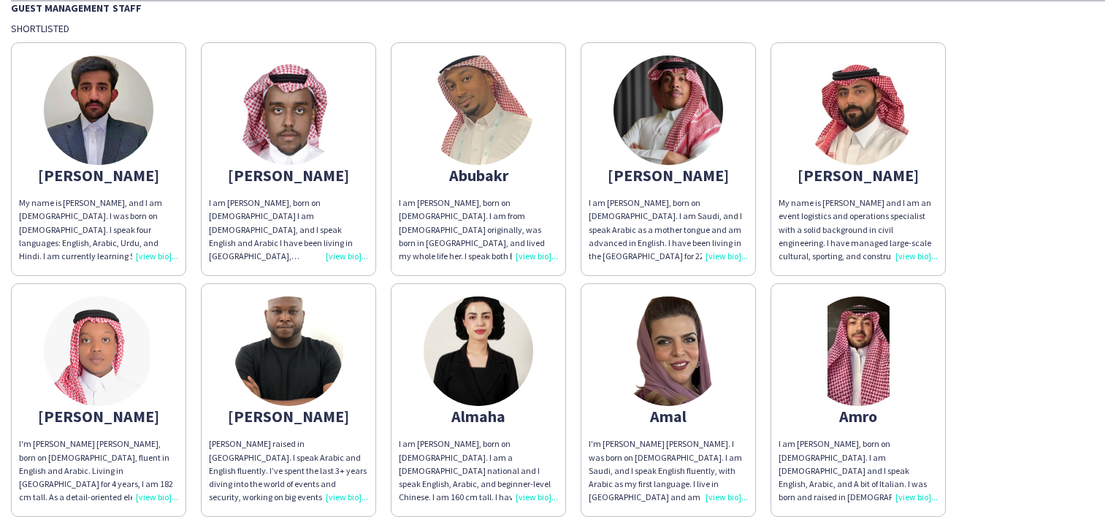
click at [110, 339] on img at bounding box center [99, 351] width 110 height 110
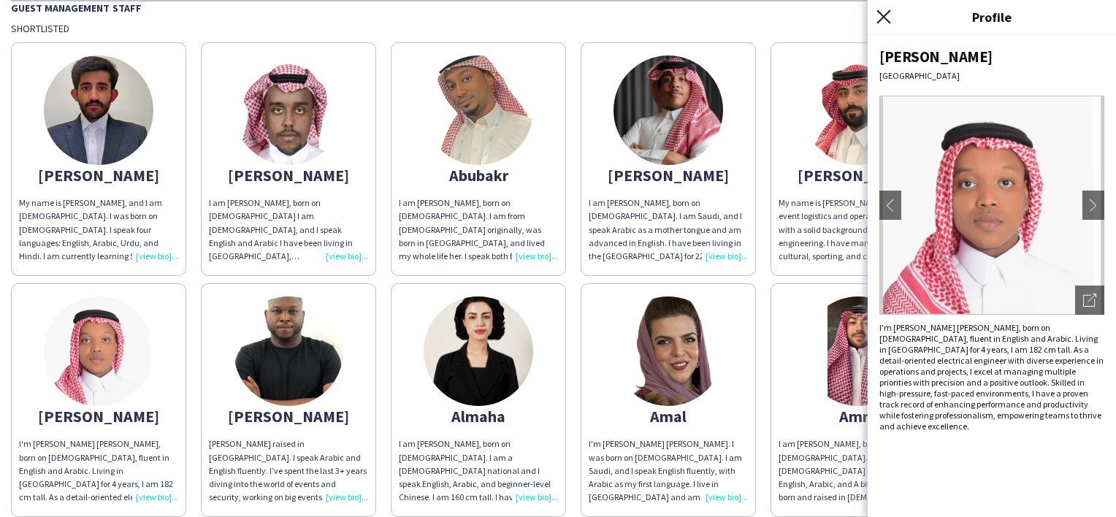
click at [889, 15] on icon "Close pop-in" at bounding box center [883, 16] width 14 height 14
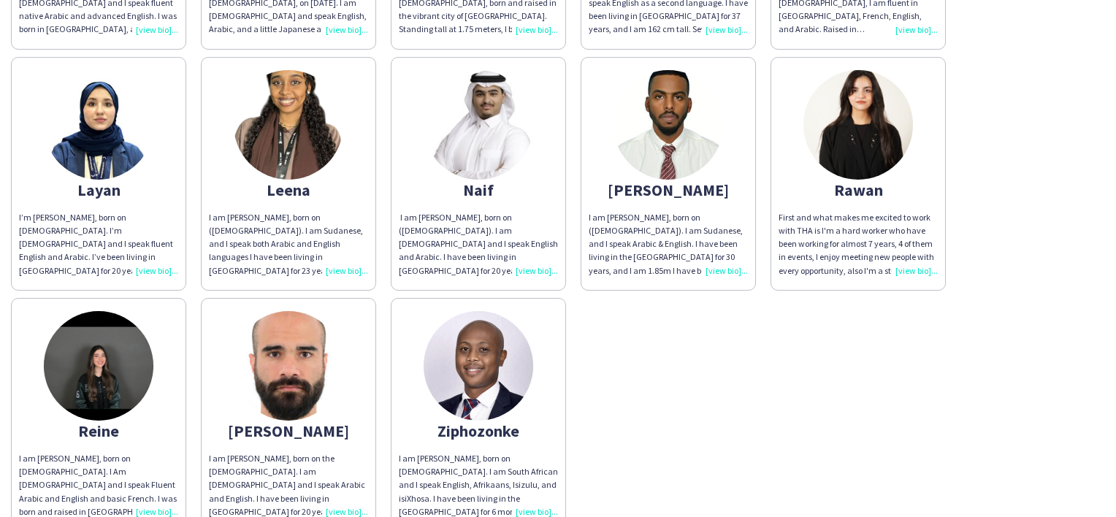
scroll to position [803, 0]
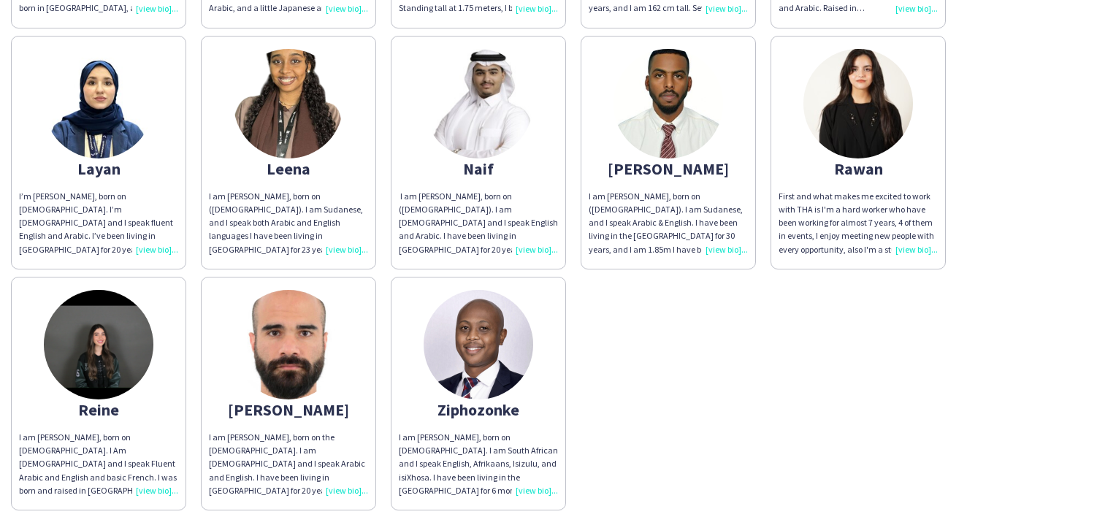
click at [508, 391] on app-share-pages-crew-card "Ziphozonke I am [PERSON_NAME], born on [DEMOGRAPHIC_DATA]. I am South African a…" at bounding box center [478, 394] width 175 height 234
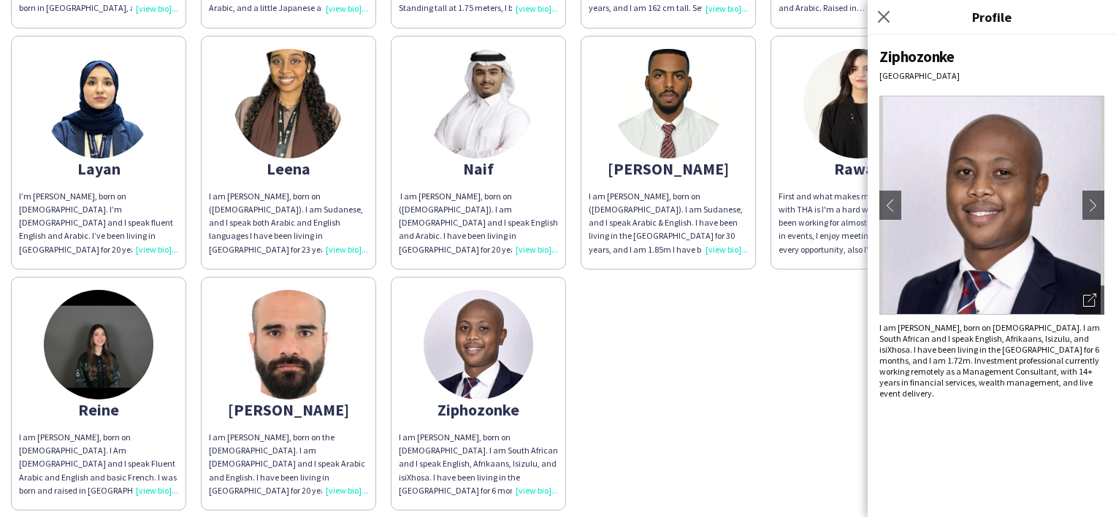
click at [336, 389] on app-share-pages-crew-card "[PERSON_NAME] am [PERSON_NAME], born on the [DEMOGRAPHIC_DATA]. I am [DEMOGRAPH…" at bounding box center [288, 394] width 175 height 234
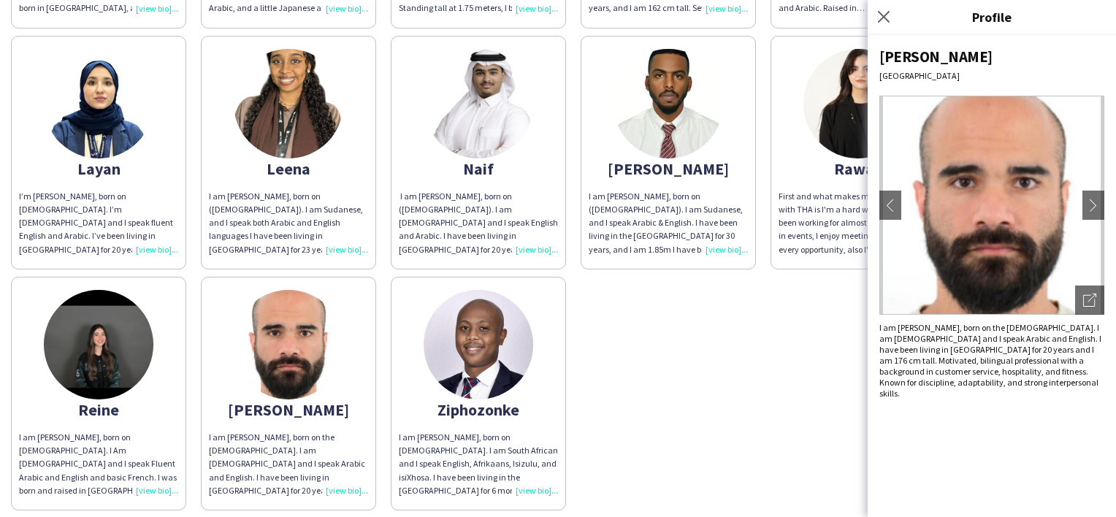
click at [118, 380] on img at bounding box center [99, 345] width 110 height 110
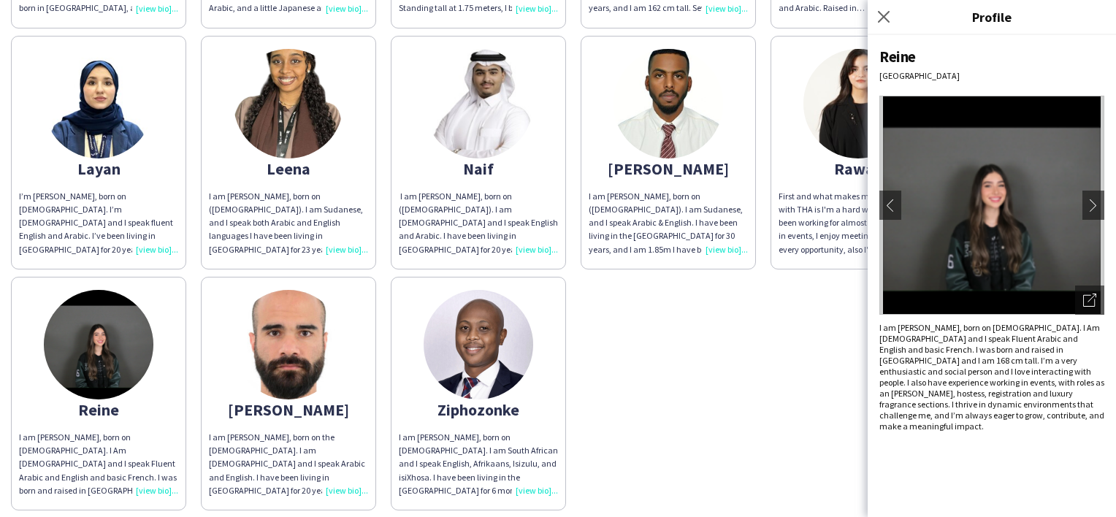
click at [849, 199] on div "First and what makes me excited to work with THA is I'm a hard worker who have …" at bounding box center [857, 223] width 159 height 66
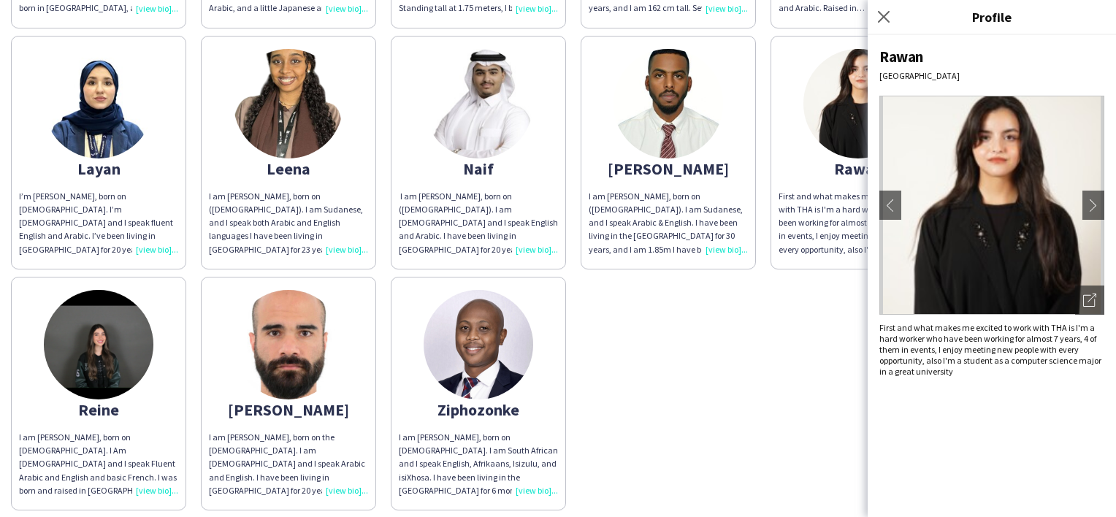
click at [678, 194] on div "I am [PERSON_NAME], born on ([DEMOGRAPHIC_DATA]). I am Sudanese, and I speak Ar…" at bounding box center [668, 223] width 159 height 66
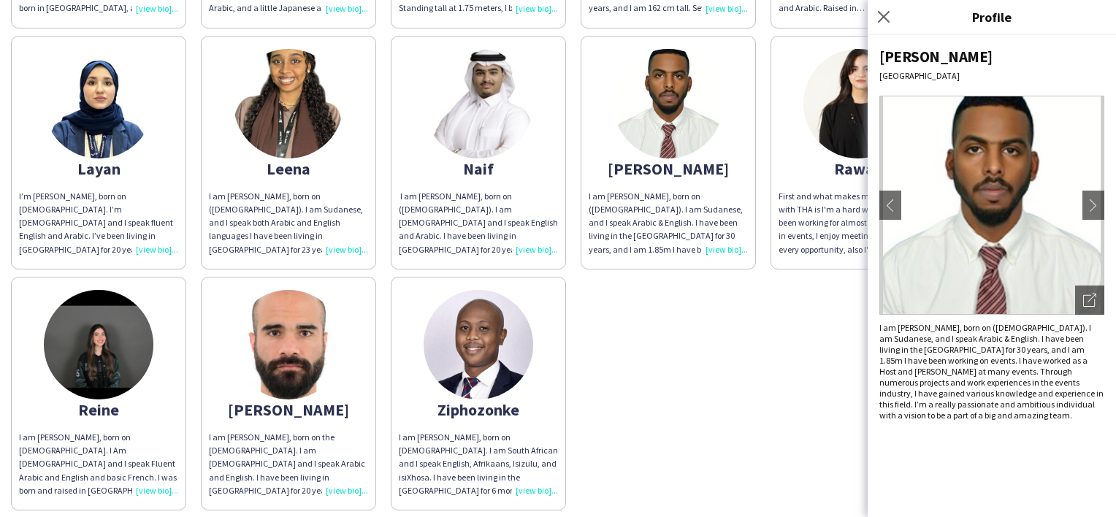
click at [423, 209] on div "‏ I am [PERSON_NAME], born on ([DEMOGRAPHIC_DATA]). I am [DEMOGRAPHIC_DATA] and…" at bounding box center [478, 223] width 159 height 66
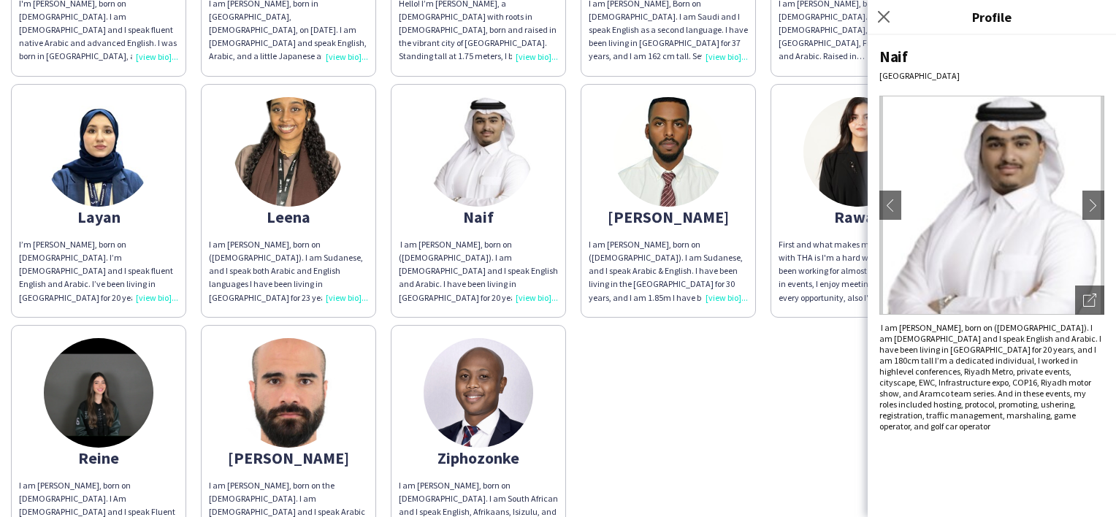
scroll to position [730, 0]
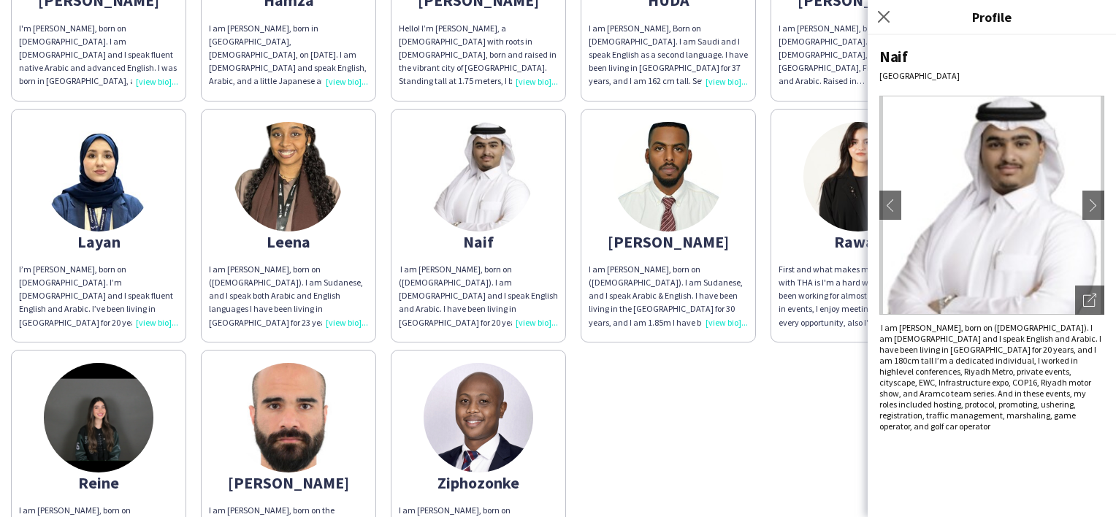
click at [279, 251] on app-share-pages-crew-card "[PERSON_NAME] am [PERSON_NAME], born on ([DEMOGRAPHIC_DATA]). I am Sudanese, an…" at bounding box center [288, 226] width 175 height 234
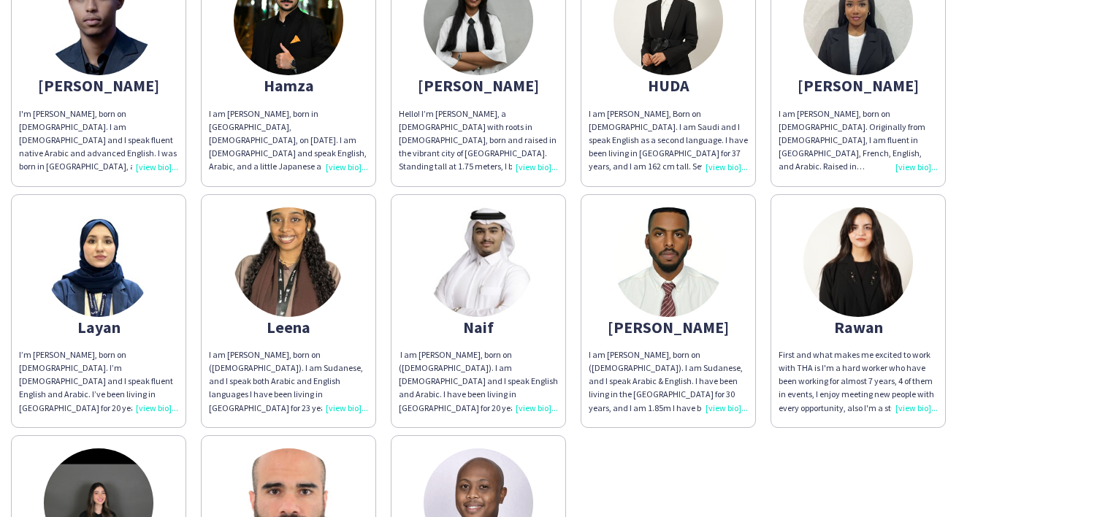
scroll to position [511, 0]
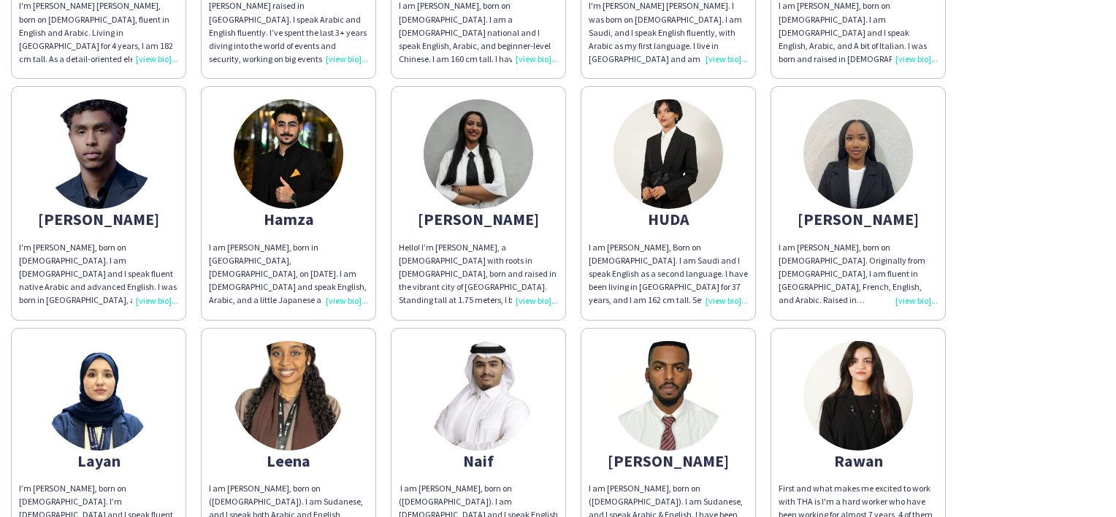
click at [869, 184] on img at bounding box center [858, 154] width 110 height 110
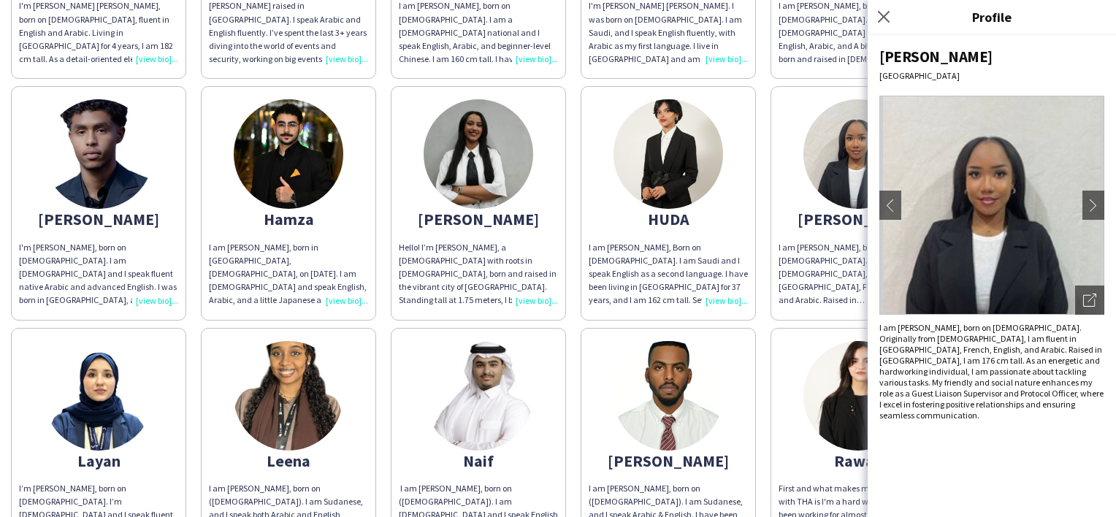
click at [641, 213] on div "HUDA" at bounding box center [668, 218] width 159 height 13
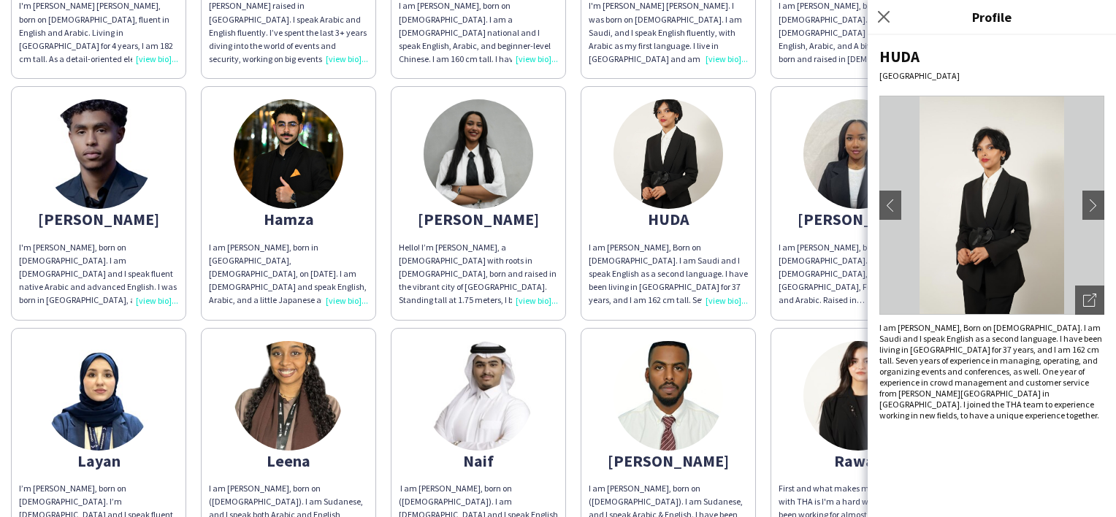
click at [970, 421] on div "HUDA [GEOGRAPHIC_DATA] chevron-left chevron-right Open photos pop-in I am [PERS…" at bounding box center [991, 276] width 248 height 482
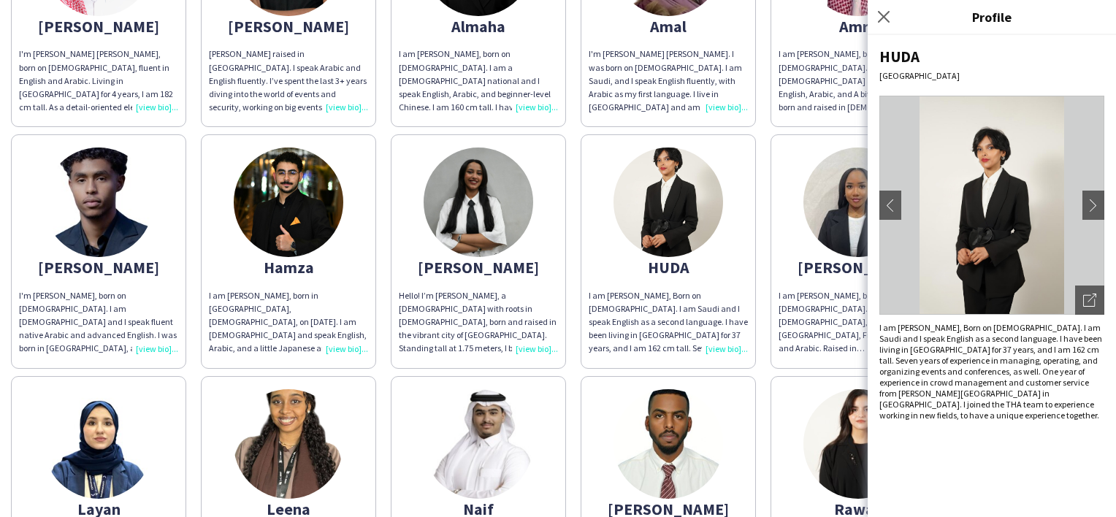
scroll to position [438, 0]
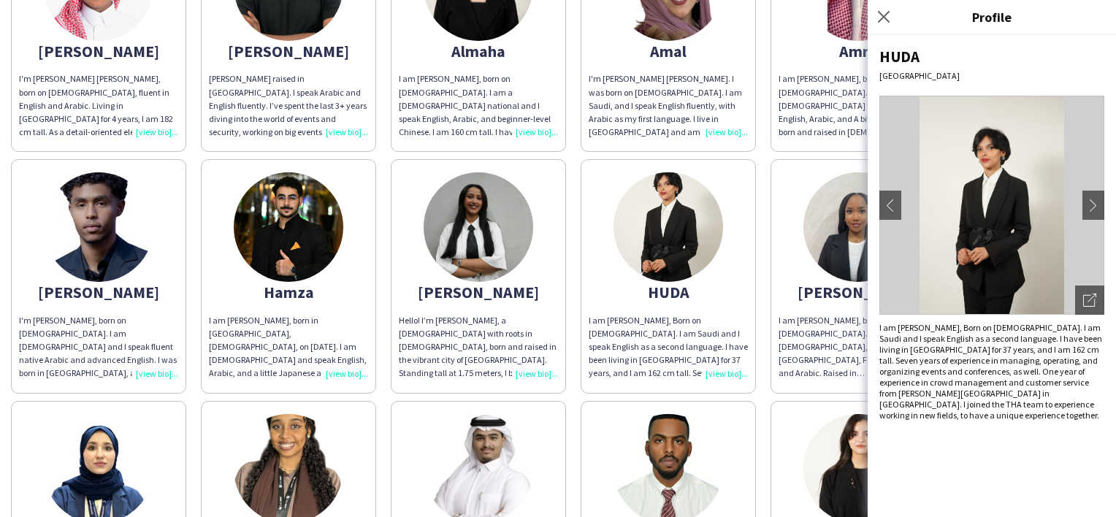
click at [492, 245] on img at bounding box center [478, 227] width 110 height 110
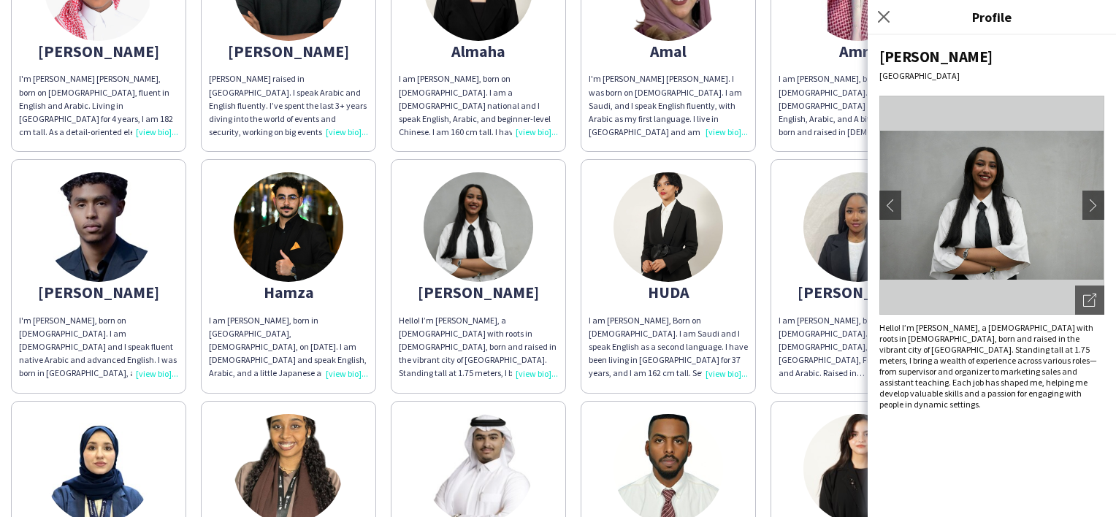
click at [334, 272] on app-share-pages-crew-card "[PERSON_NAME] I am [PERSON_NAME], born in [GEOGRAPHIC_DATA], [DEMOGRAPHIC_DATA]…" at bounding box center [288, 276] width 175 height 234
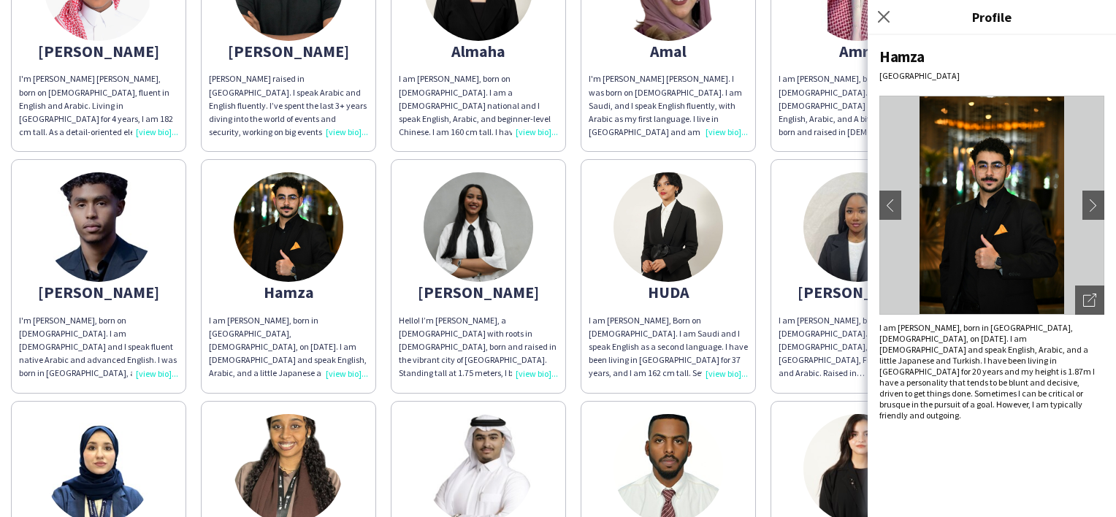
click at [84, 302] on app-share-pages-crew-card "[PERSON_NAME] I'm [PERSON_NAME], born on [DEMOGRAPHIC_DATA]. I am [DEMOGRAPHIC_…" at bounding box center [98, 276] width 175 height 234
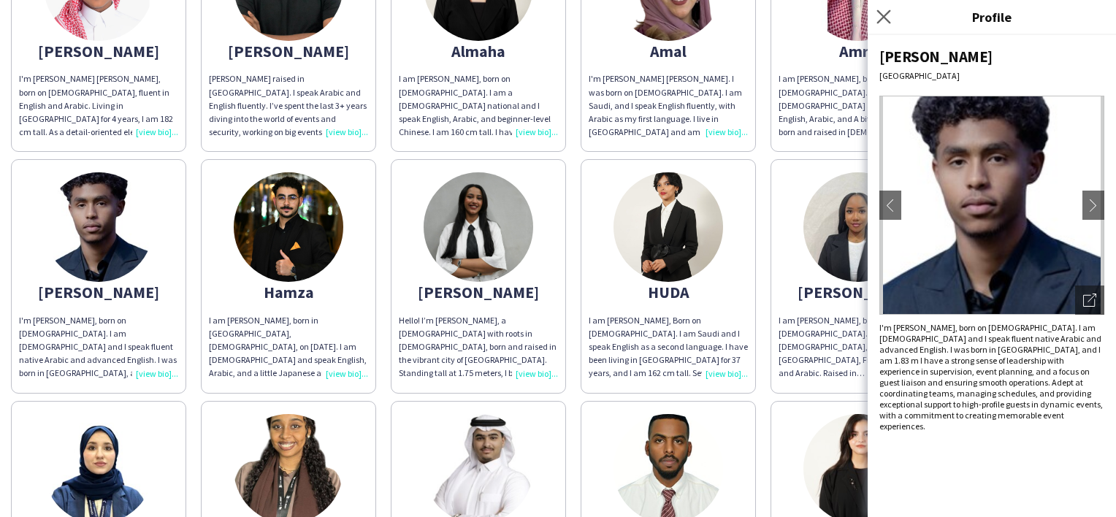
click at [878, 10] on icon at bounding box center [883, 16] width 14 height 14
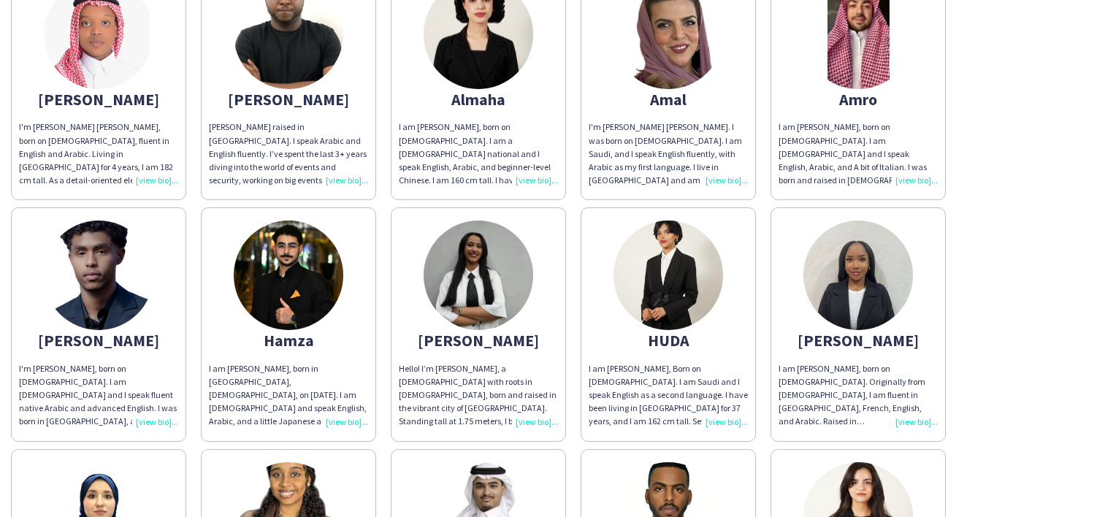
scroll to position [365, 0]
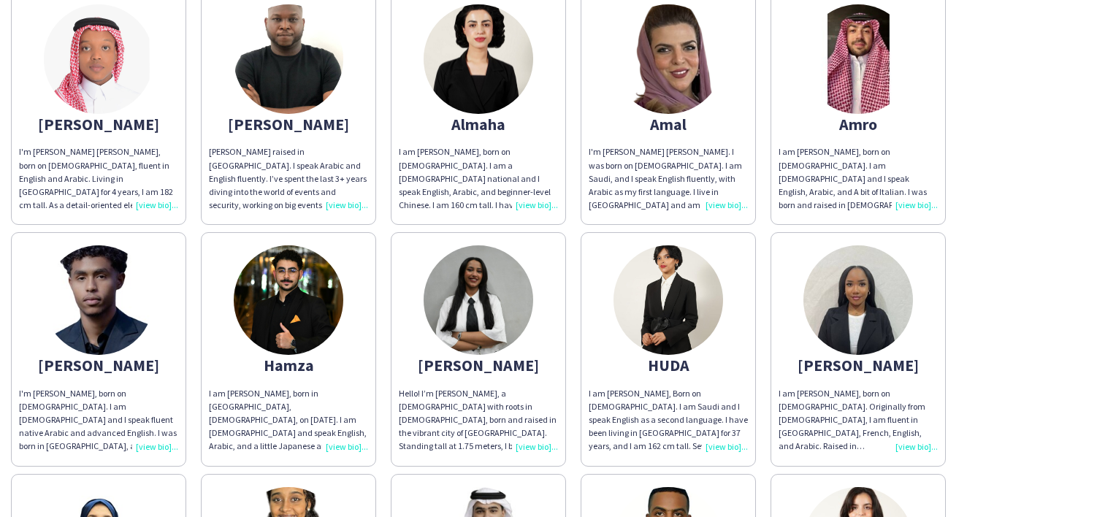
click at [889, 126] on div "Amro" at bounding box center [857, 124] width 159 height 13
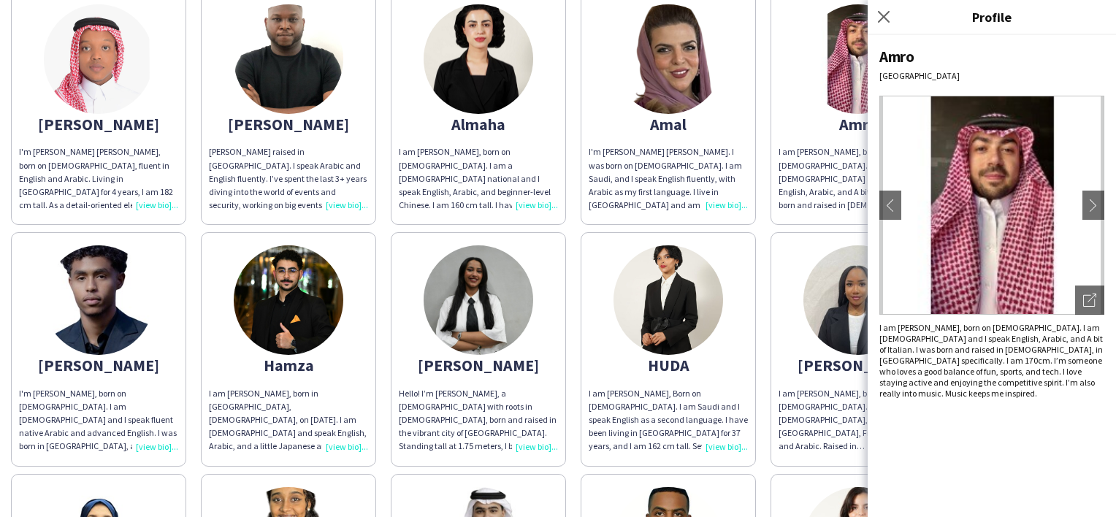
click at [673, 196] on div "I'm [PERSON_NAME] [PERSON_NAME]. I was born on [DEMOGRAPHIC_DATA]. I am Saudi, …" at bounding box center [668, 178] width 159 height 66
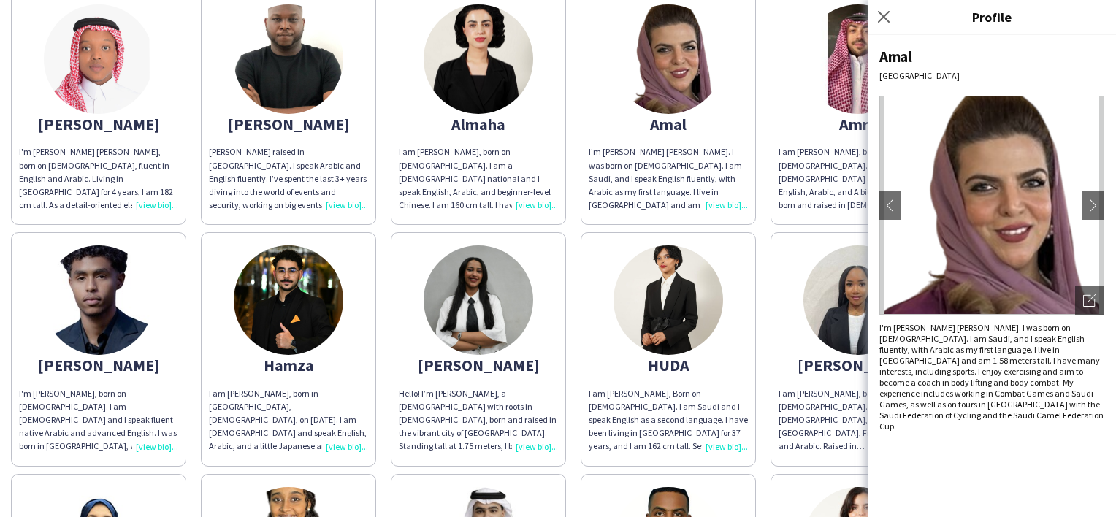
click at [302, 146] on div "[PERSON_NAME] raised in [GEOGRAPHIC_DATA]. I speak Arabic and English fluently.…" at bounding box center [288, 178] width 159 height 66
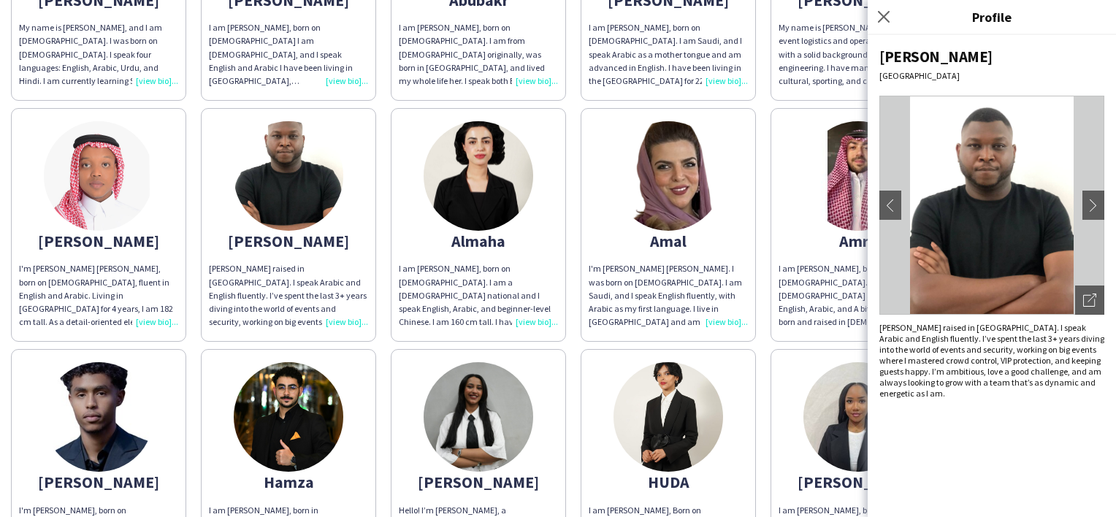
scroll to position [219, 0]
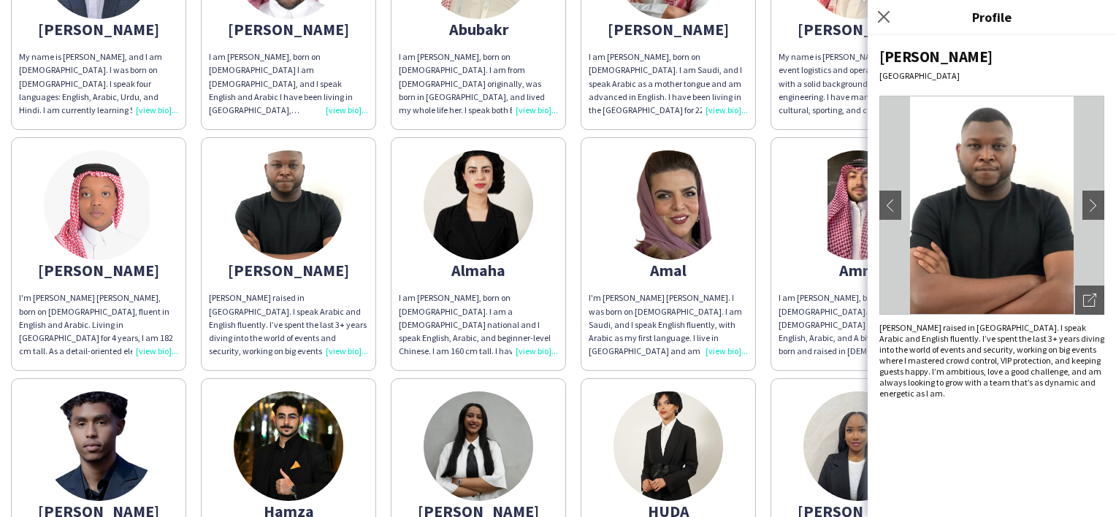
click at [79, 235] on img at bounding box center [99, 205] width 110 height 110
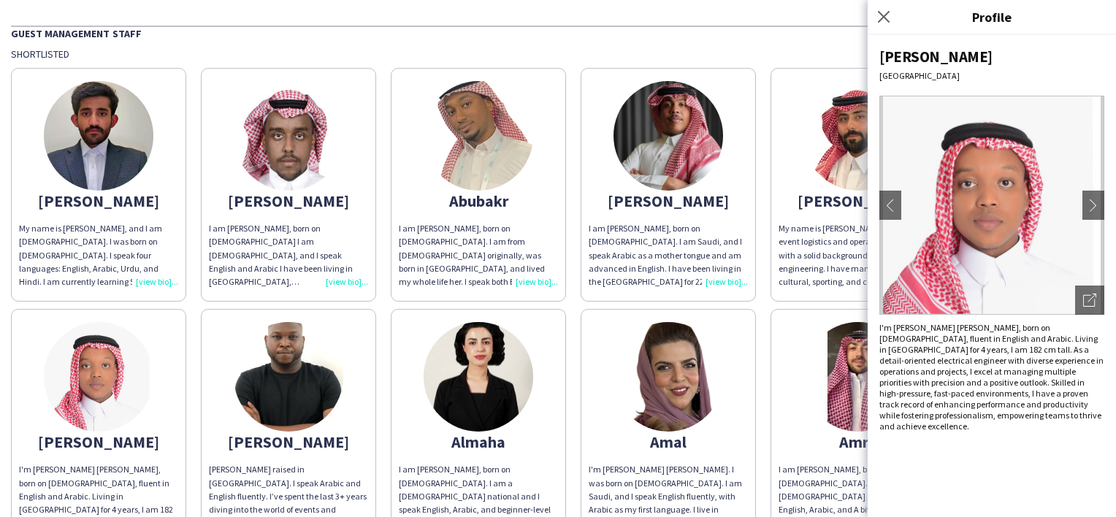
scroll to position [0, 0]
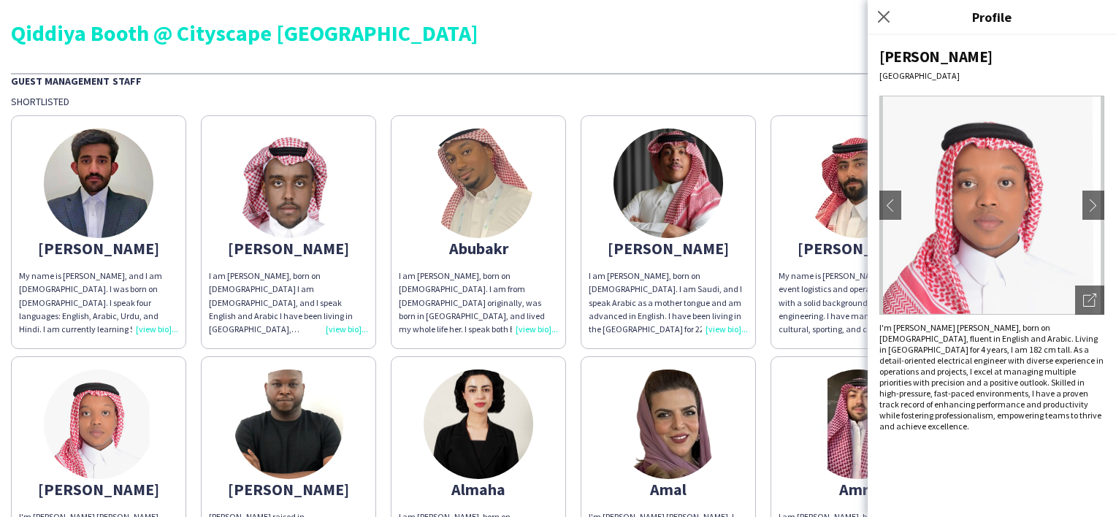
click at [811, 256] on app-share-pages-crew-card "[PERSON_NAME] My name is [PERSON_NAME] and I am an event logistics and operatio…" at bounding box center [857, 232] width 175 height 234
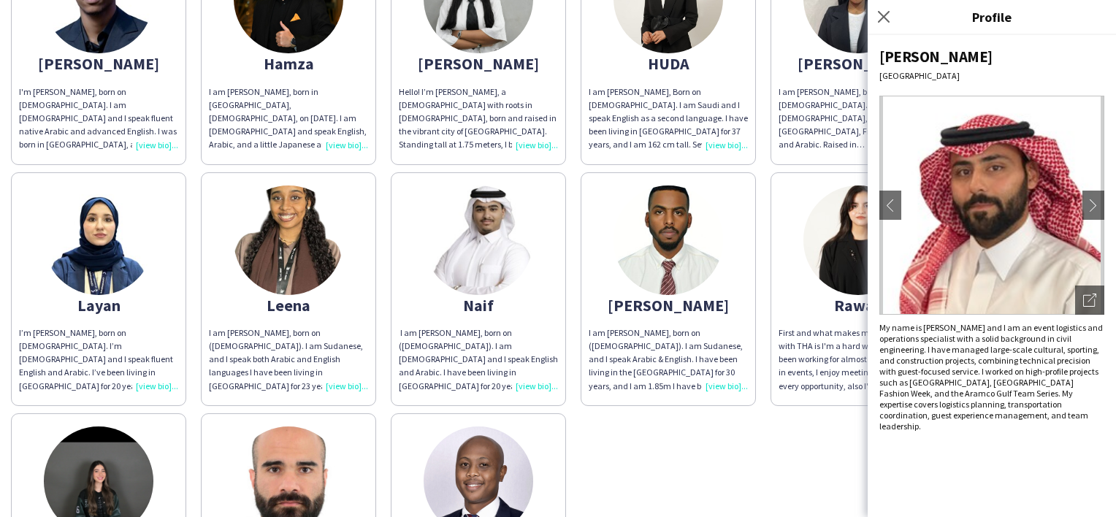
scroll to position [666, 0]
click at [642, 327] on div "I am [PERSON_NAME], born on ([DEMOGRAPHIC_DATA]). I am Sudanese, and I speak Ar…" at bounding box center [668, 360] width 159 height 66
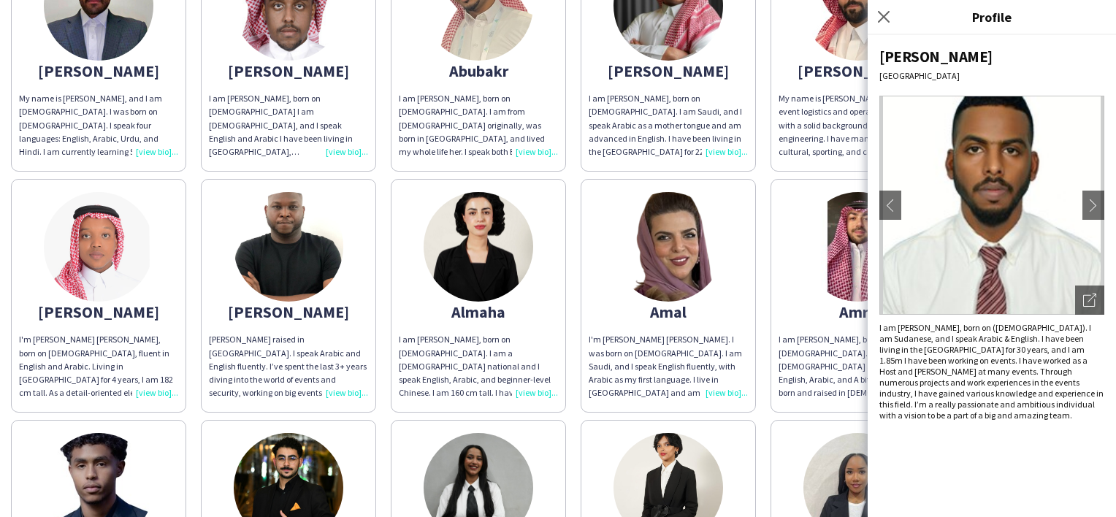
scroll to position [82, 0]
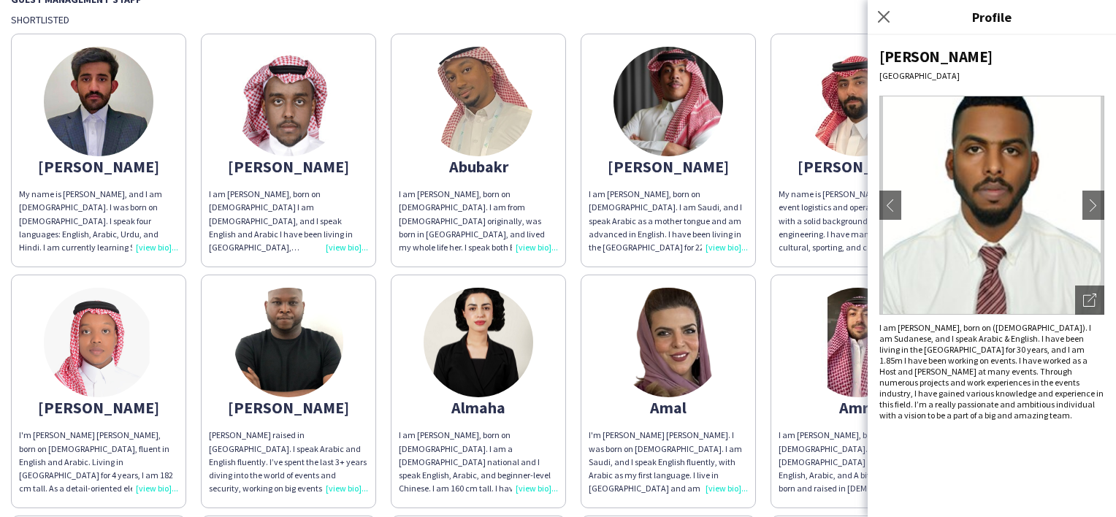
click at [352, 99] on app-share-pages-crew-card "[PERSON_NAME] am [PERSON_NAME], born on [DEMOGRAPHIC_DATA] I am [DEMOGRAPHIC_DA…" at bounding box center [288, 151] width 175 height 234
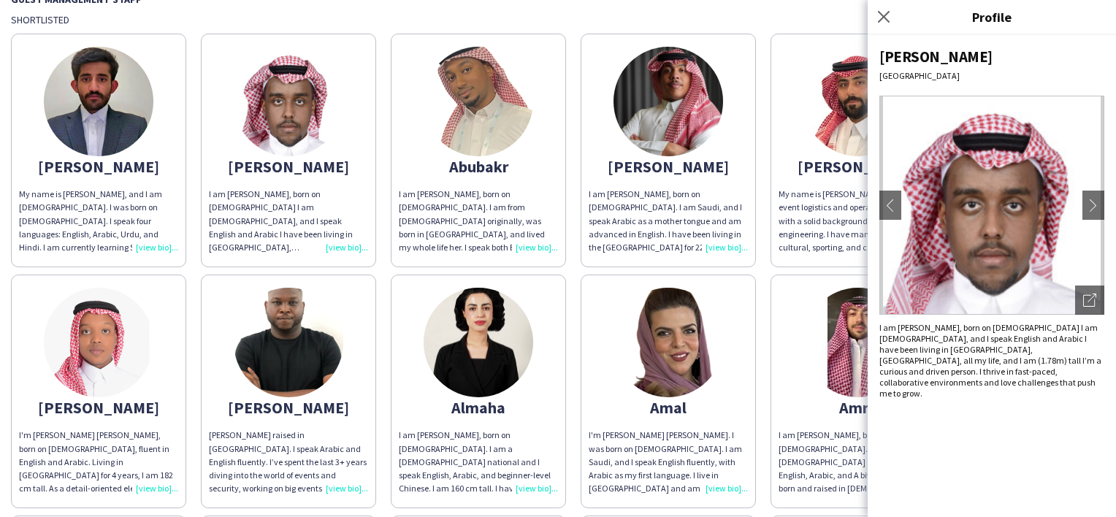
click at [500, 152] on app-share-pages-crew-card "Abubakr I am [PERSON_NAME], born on [DEMOGRAPHIC_DATA]. I am from [DEMOGRAPHIC_…" at bounding box center [478, 151] width 175 height 234
